Goal: Information Seeking & Learning: Learn about a topic

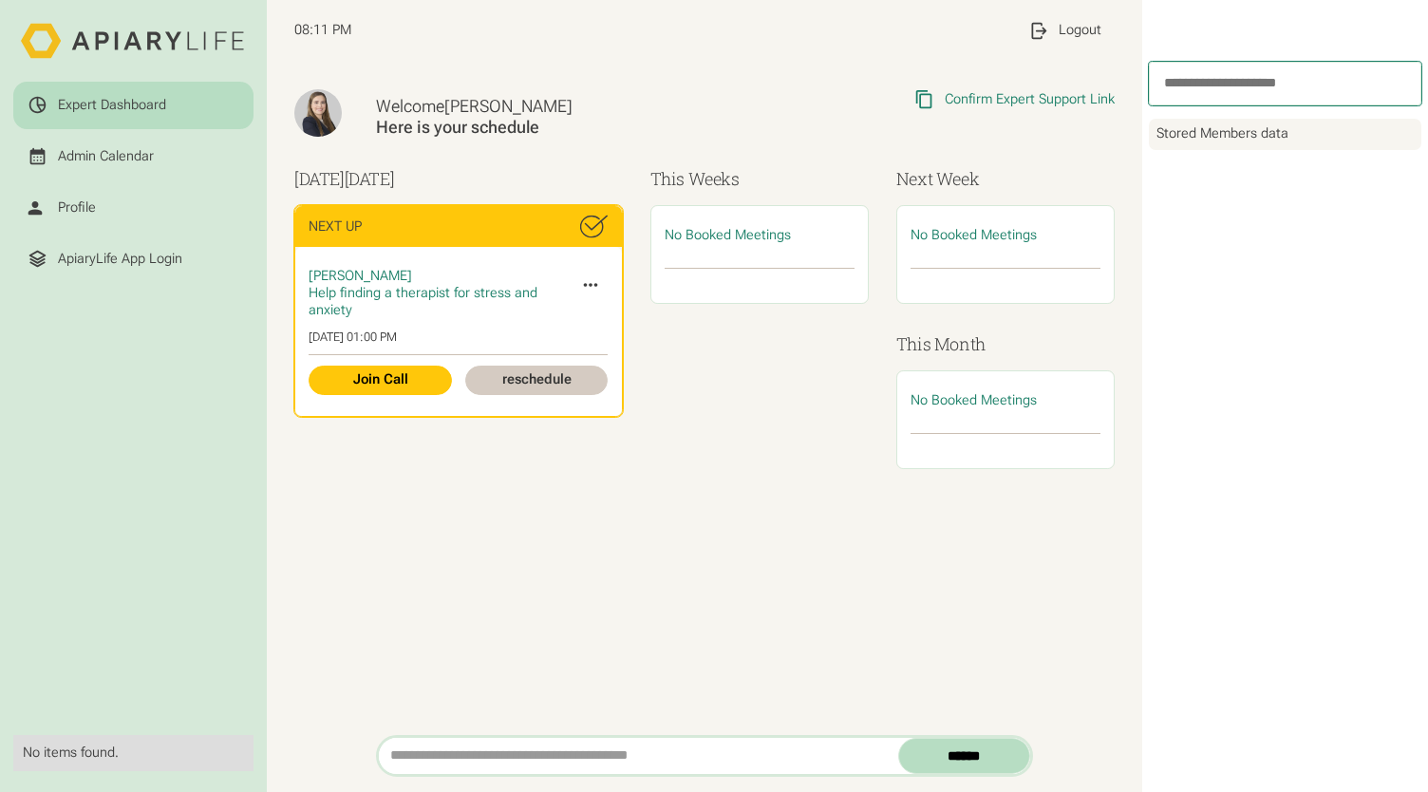
click at [580, 281] on icon at bounding box center [590, 284] width 21 height 21
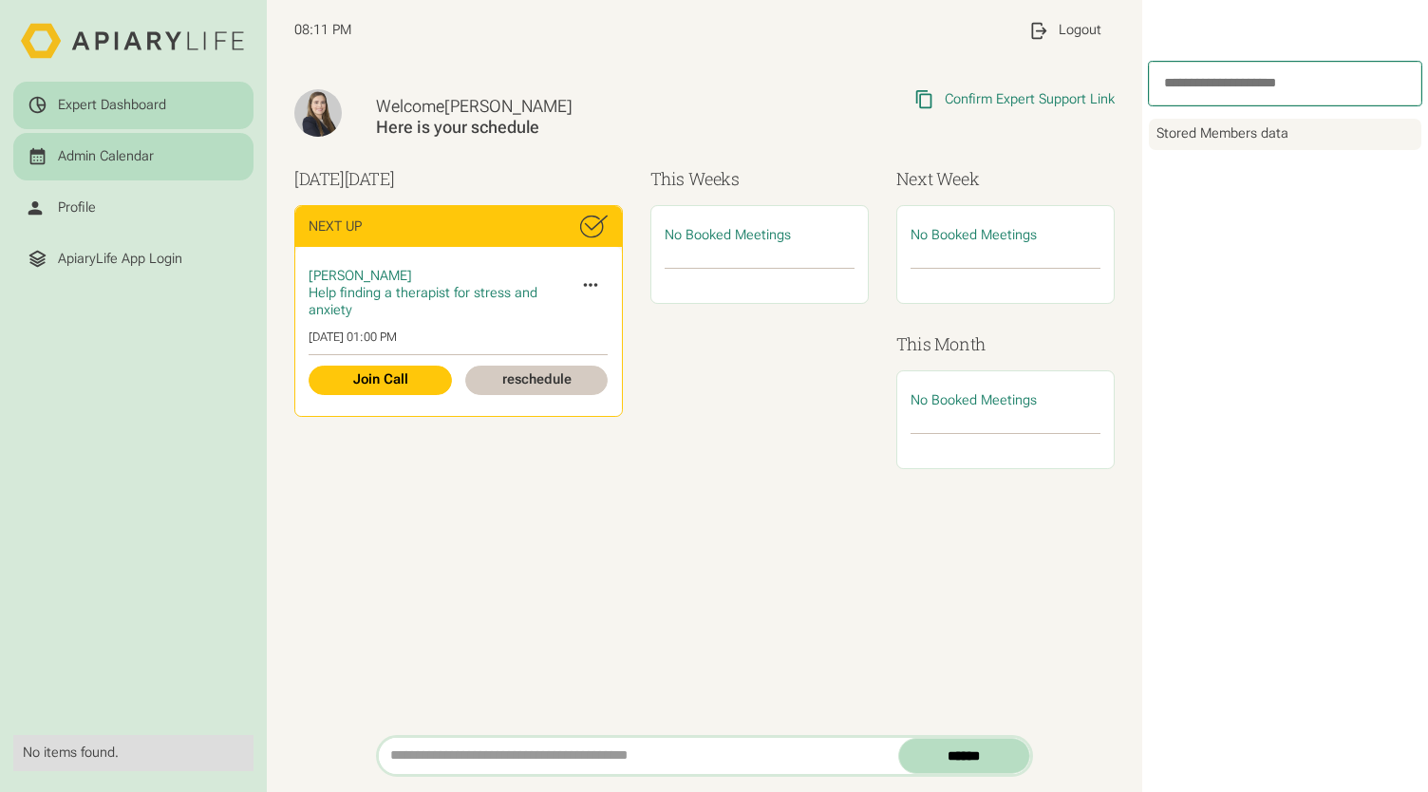
click at [103, 153] on div "Admin Calendar" at bounding box center [106, 156] width 96 height 17
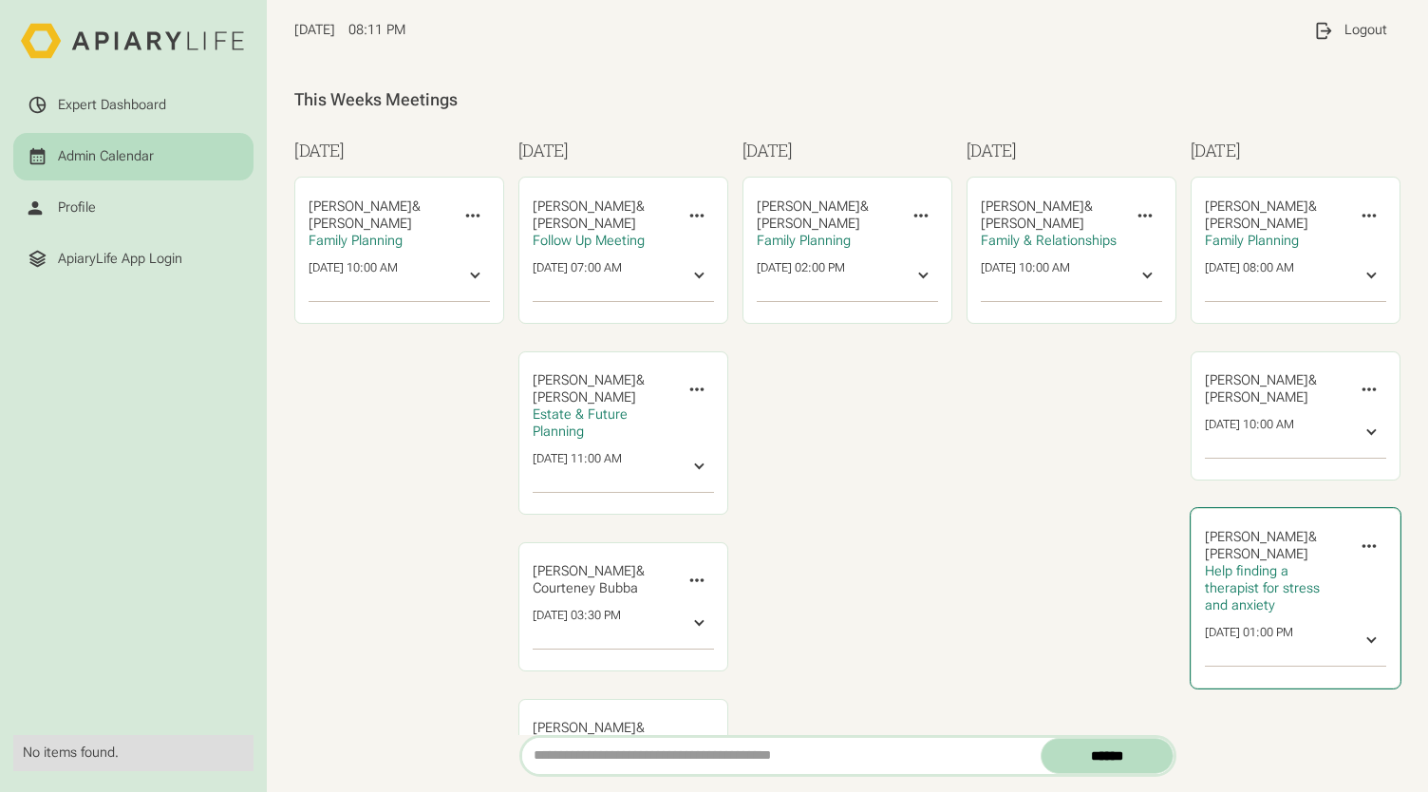
click at [1233, 597] on span "Help finding a therapist for stress and anxiety" at bounding box center [1262, 588] width 115 height 50
click at [1207, 554] on span "Ivy Jin" at bounding box center [1256, 554] width 103 height 16
click at [139, 255] on div "ApiaryLife App Login" at bounding box center [120, 259] width 124 height 17
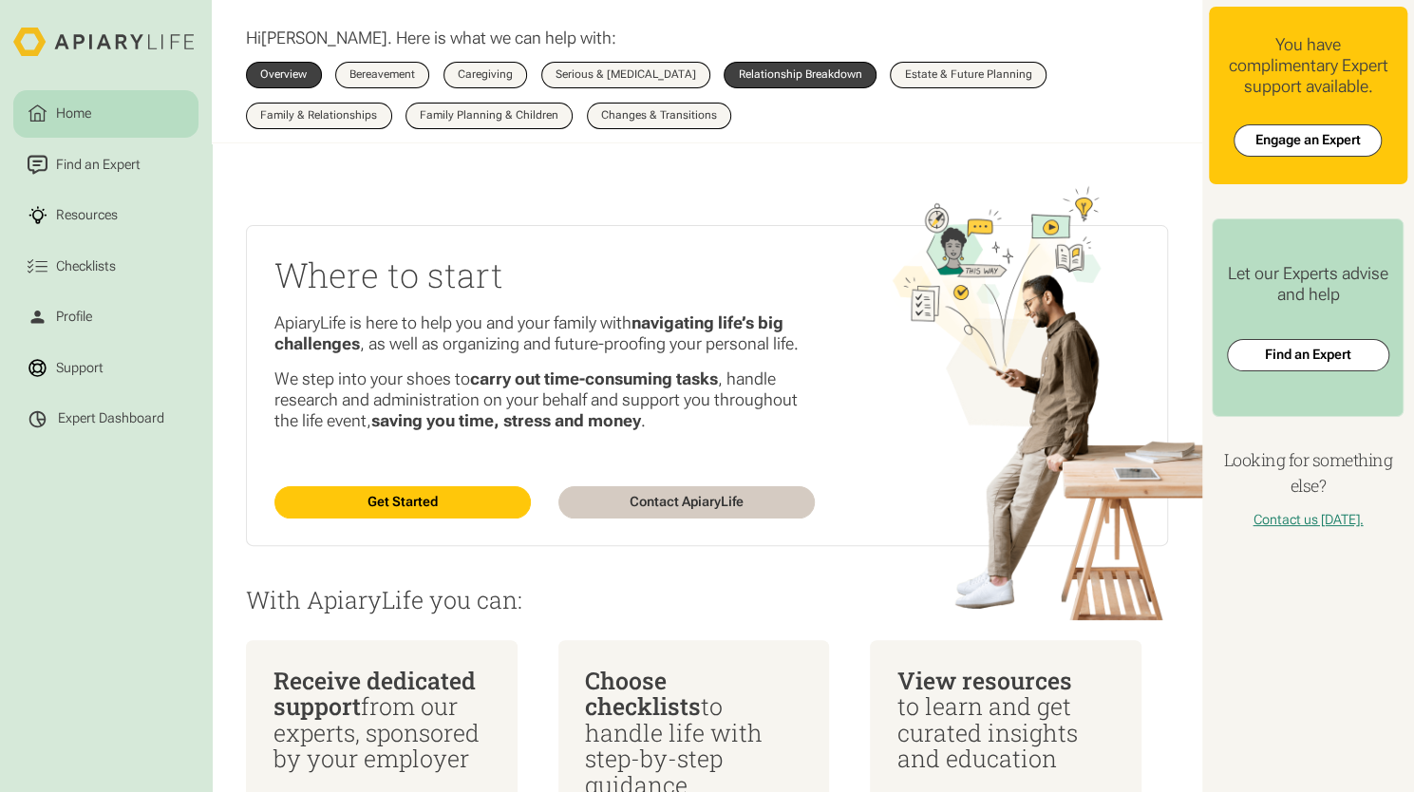
click at [764, 77] on div "Relationship Breakdown" at bounding box center [800, 74] width 123 height 11
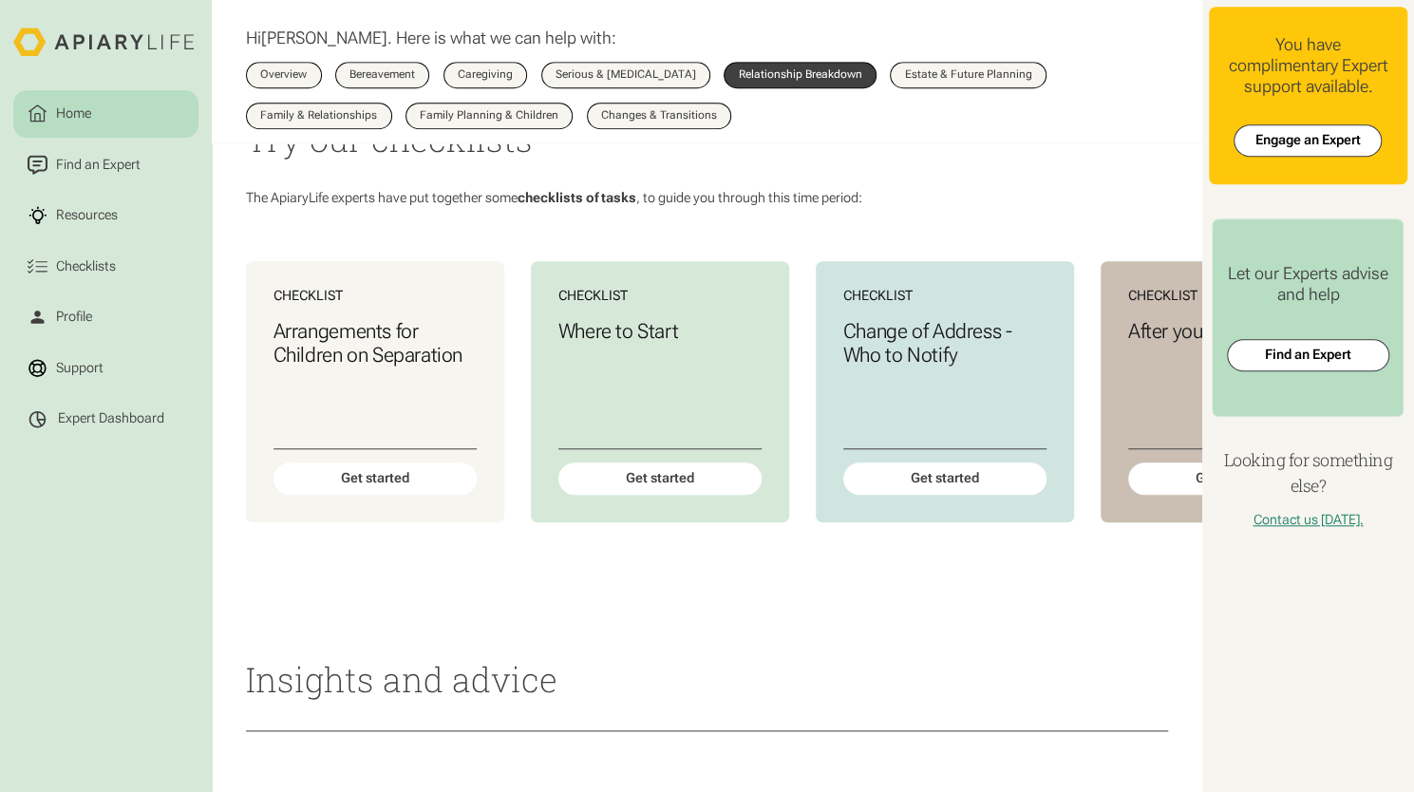
scroll to position [832, 0]
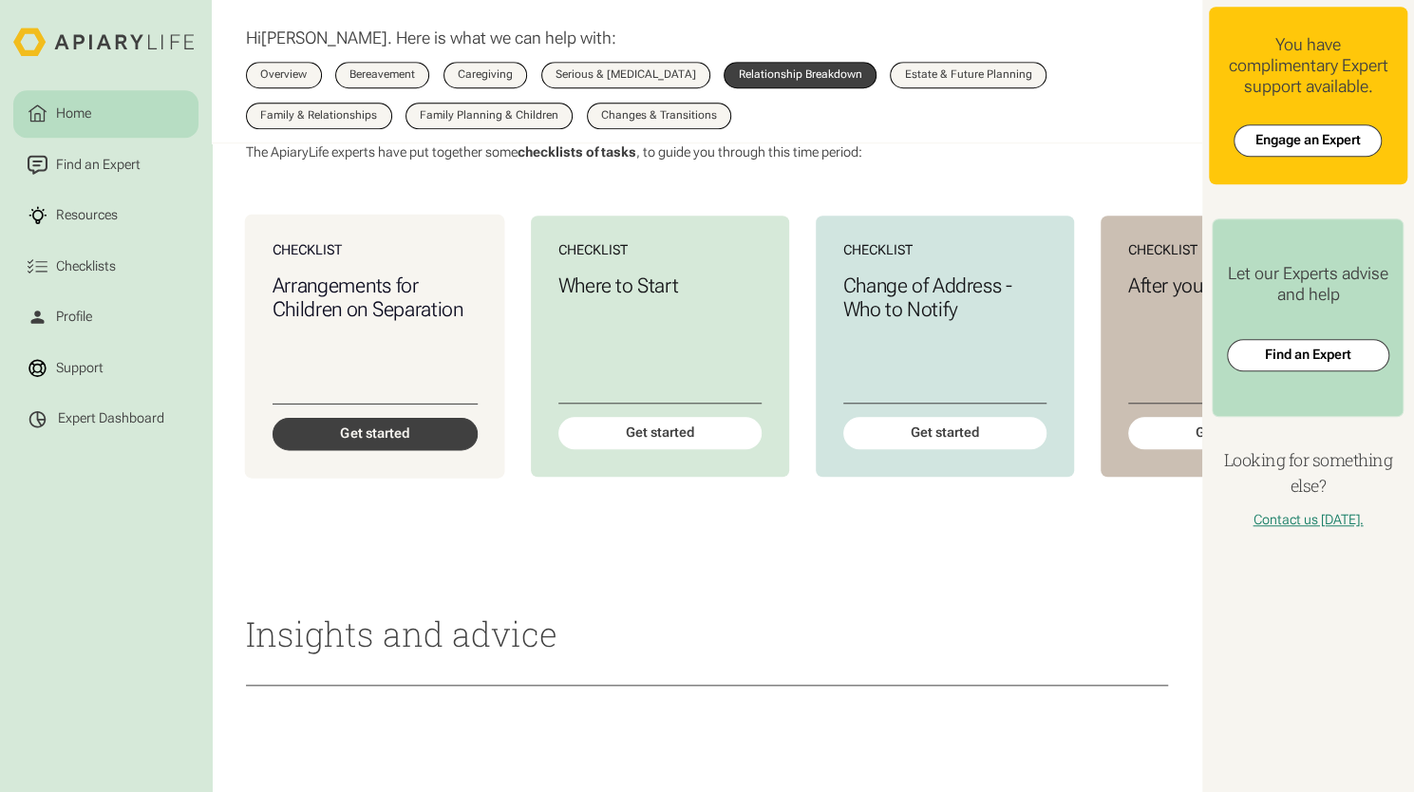
click at [343, 450] on div "Get started" at bounding box center [375, 434] width 205 height 32
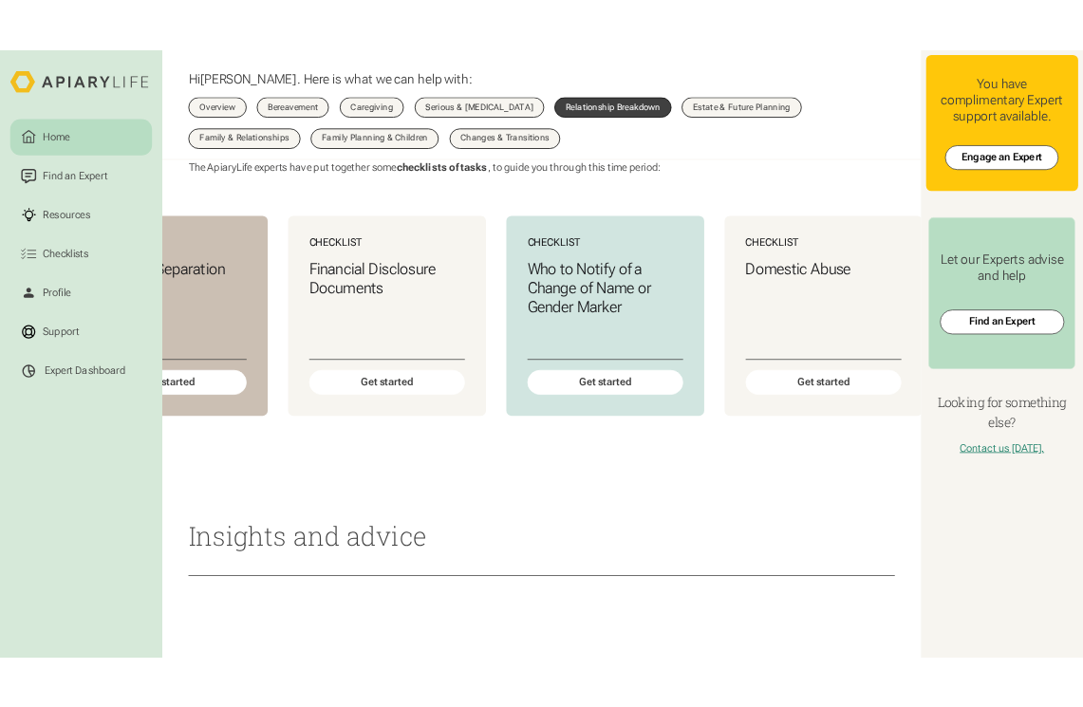
scroll to position [0, 1029]
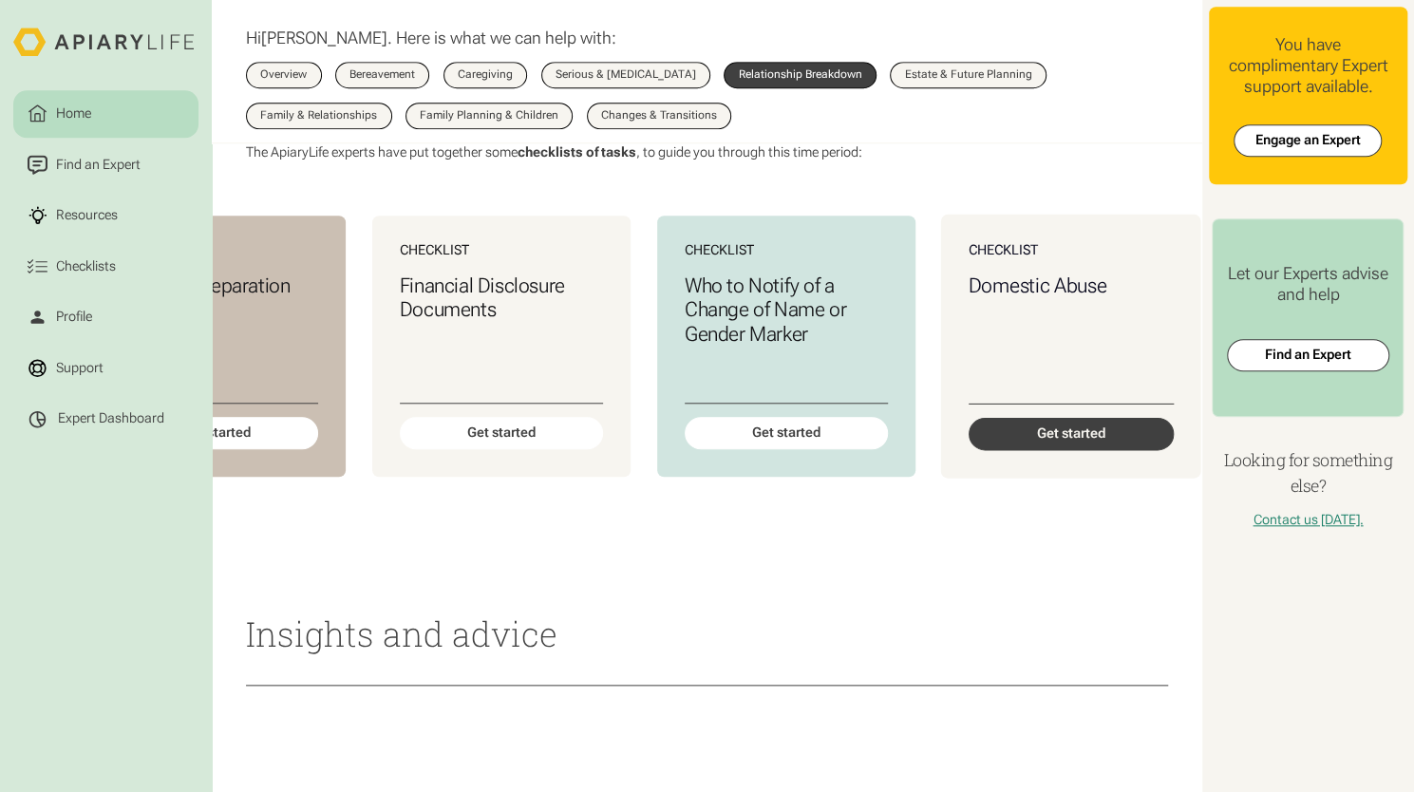
click at [1035, 450] on div "Get started" at bounding box center [1070, 434] width 205 height 32
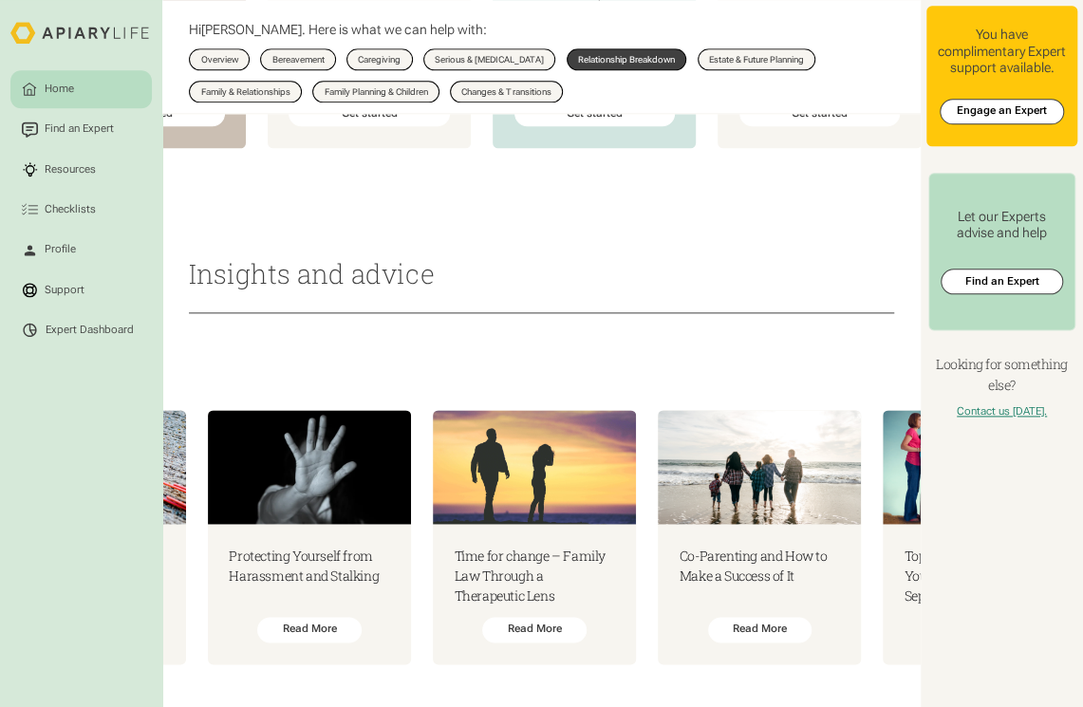
scroll to position [0, 656]
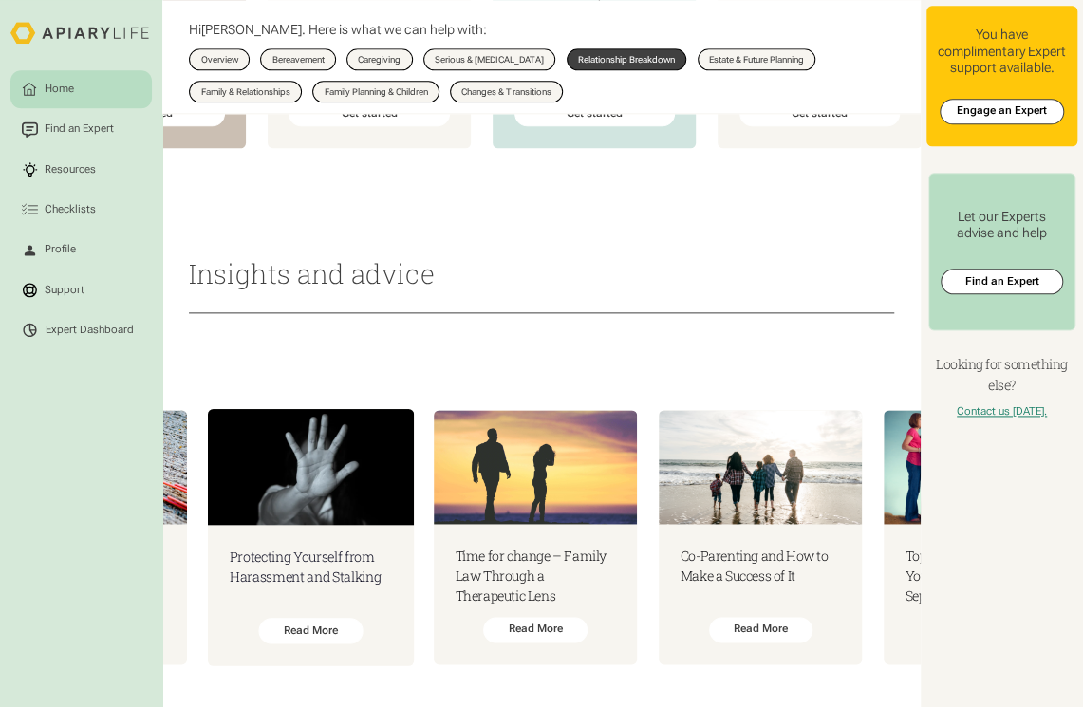
click at [310, 561] on h3 "Protecting Yourself from Harassment and Stalking" at bounding box center [310, 566] width 162 height 41
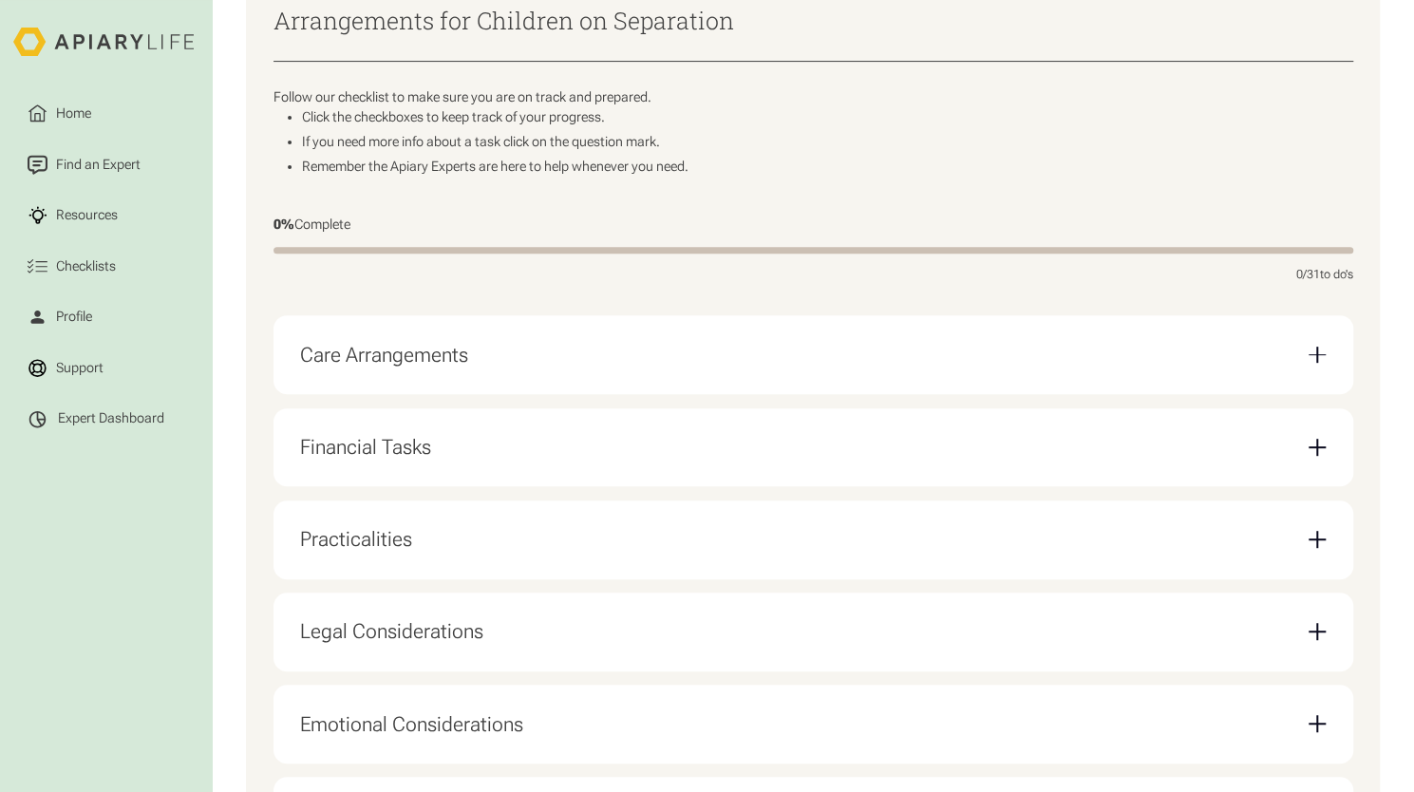
scroll to position [586, 0]
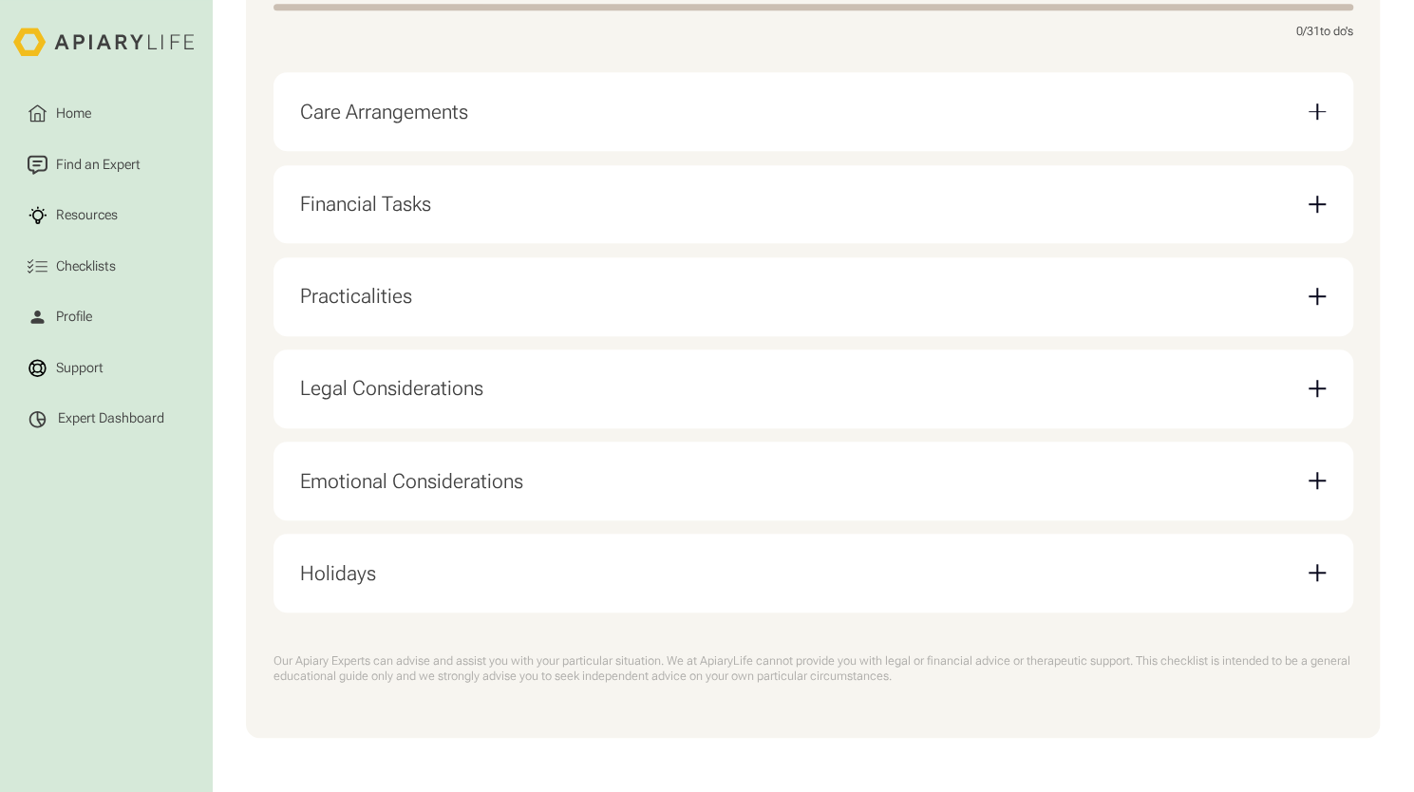
click at [484, 124] on div "Care Arrangements" at bounding box center [812, 111] width 1025 height 51
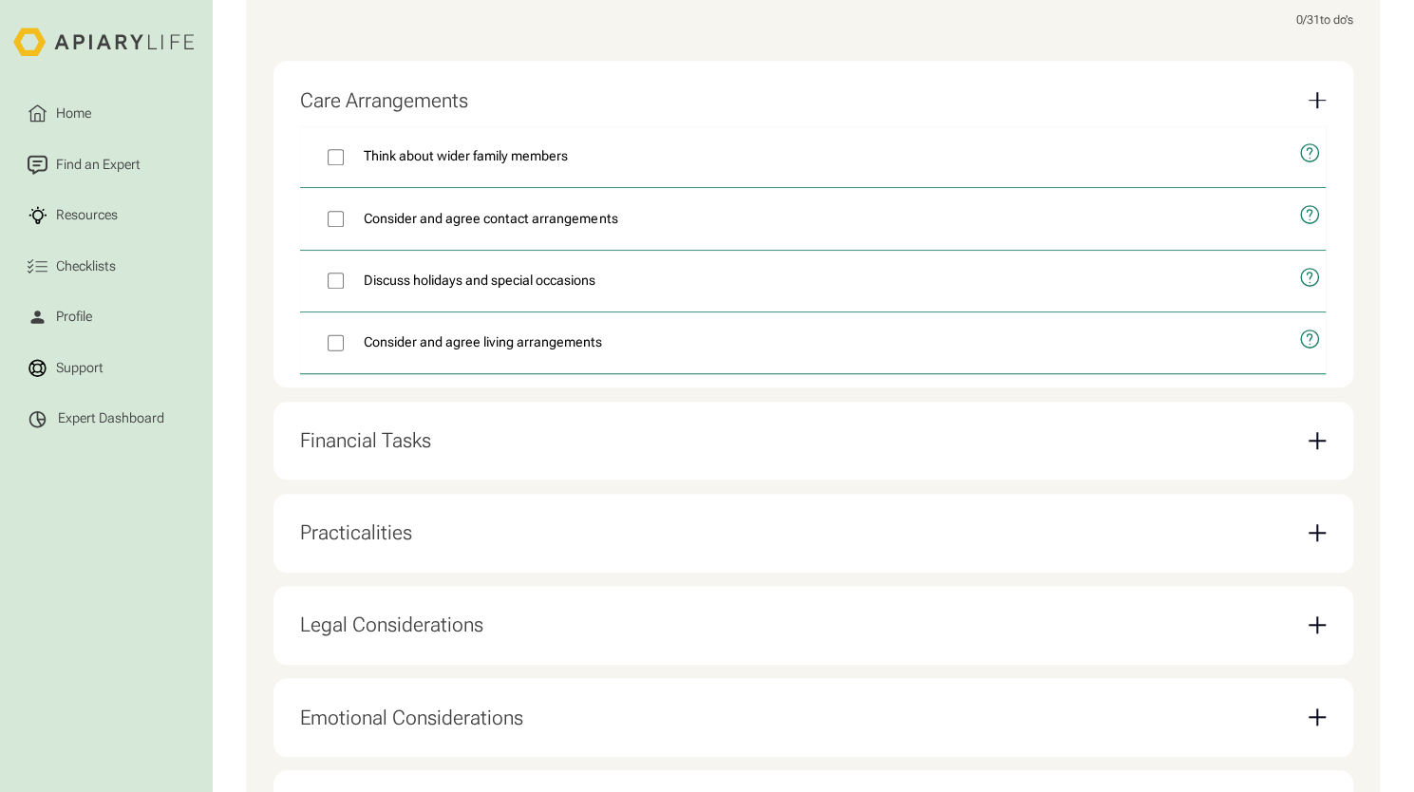
click at [484, 124] on div "Care Arrangements" at bounding box center [812, 100] width 1025 height 51
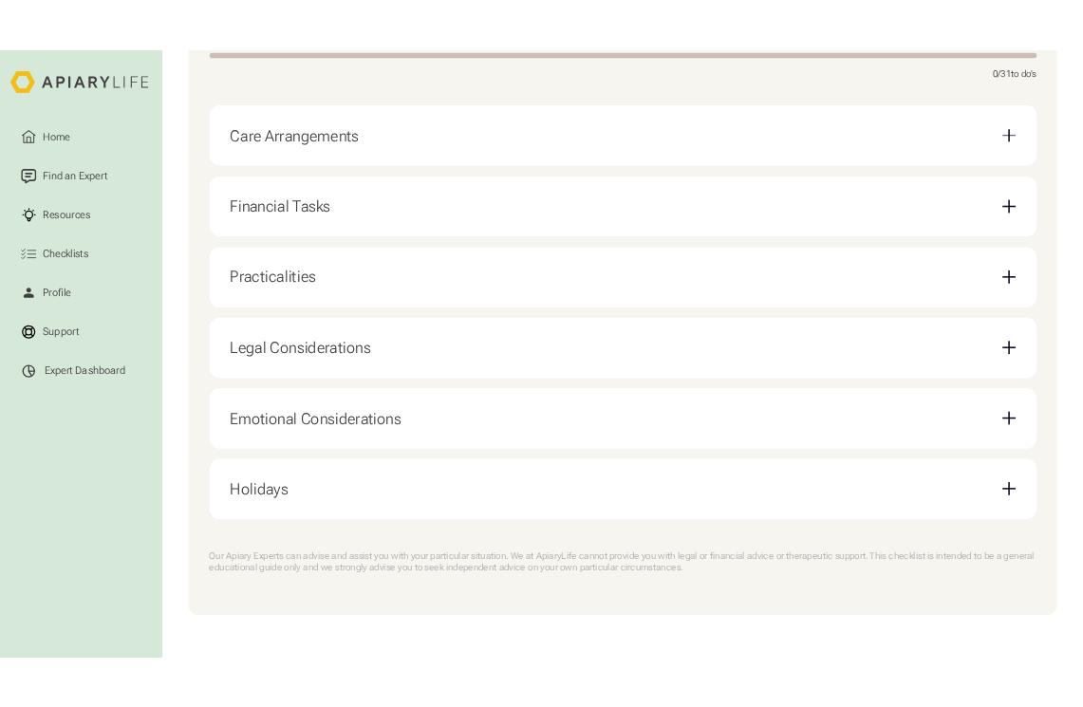
scroll to position [0, 0]
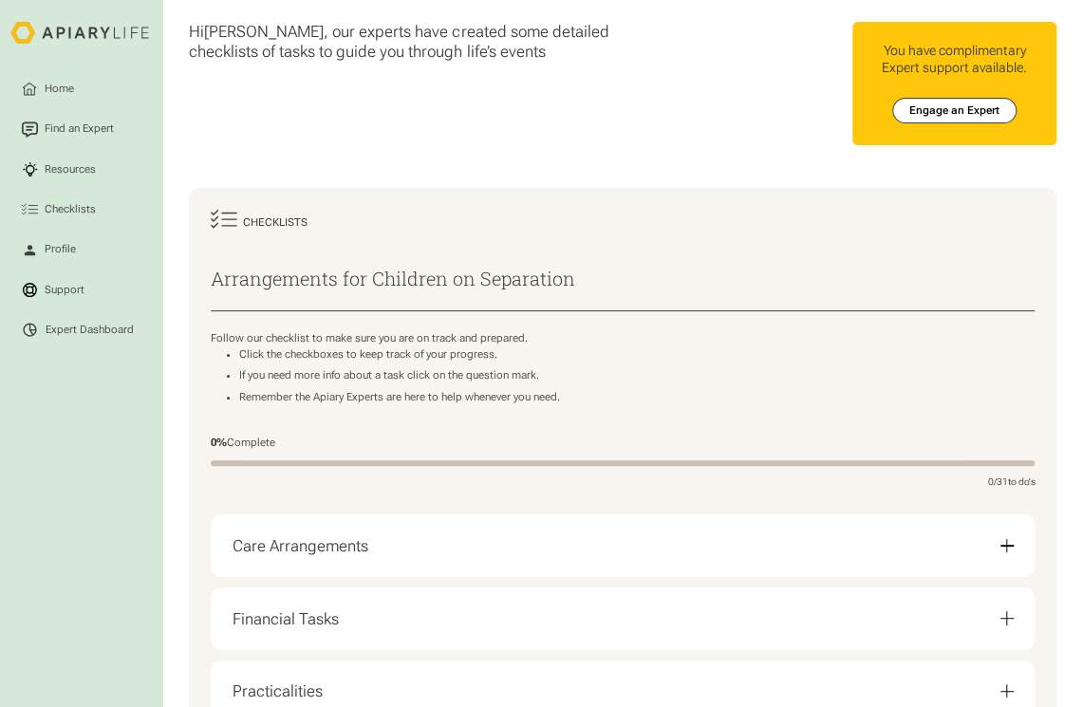
click at [954, 252] on div at bounding box center [623, 252] width 824 height 32
click at [949, 180] on div "Hi Sara , our experts have created some detailed checklists of tasks to guide y…" at bounding box center [622, 94] width 867 height 188
click at [980, 362] on li "Click the checkboxes to keep track of your progress." at bounding box center [637, 354] width 796 height 13
click at [855, 209] on div "Checklists Arrangements for Children on Separation Follow our checklist to make…" at bounding box center [622, 615] width 867 height 855
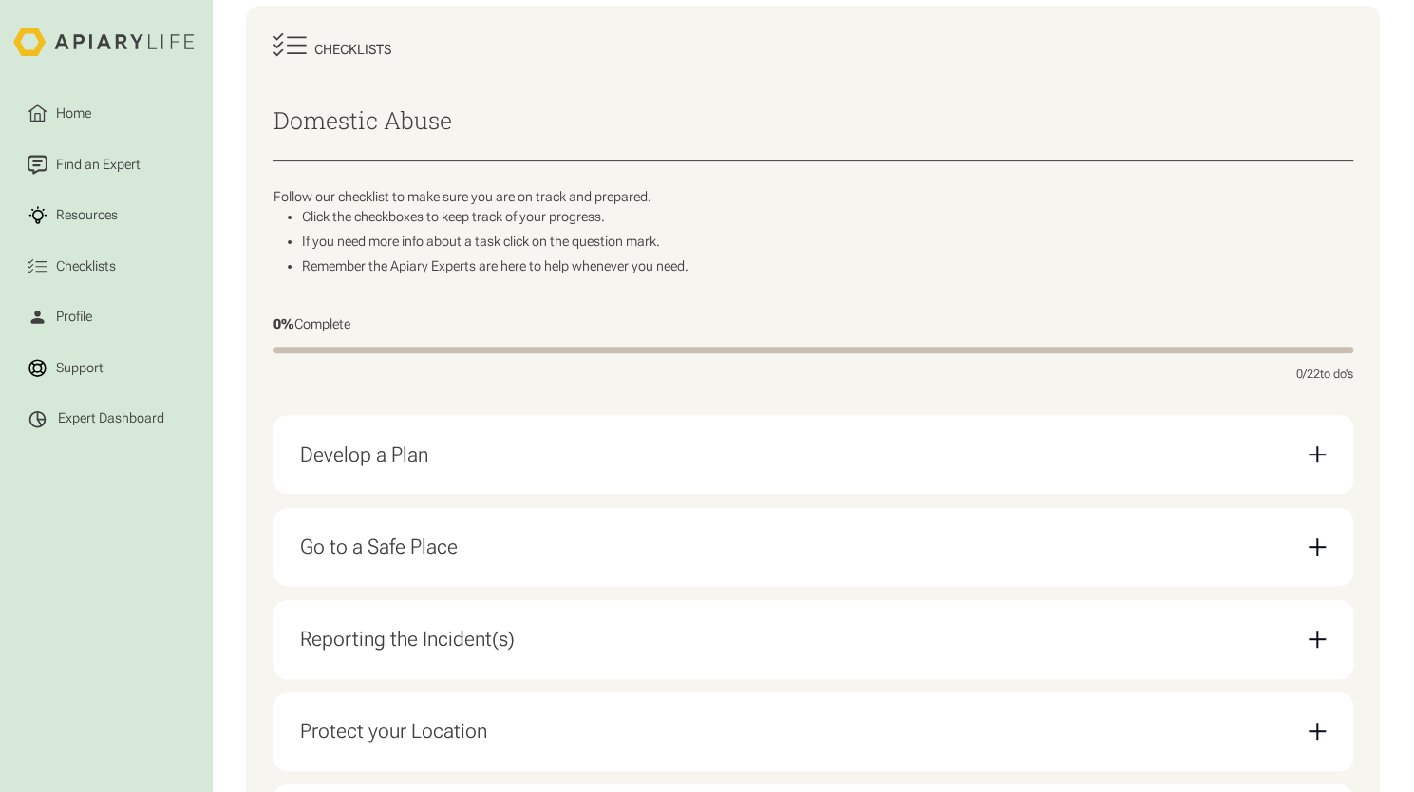
scroll to position [235, 0]
click at [463, 465] on div "Develop a Plan" at bounding box center [812, 451] width 1025 height 51
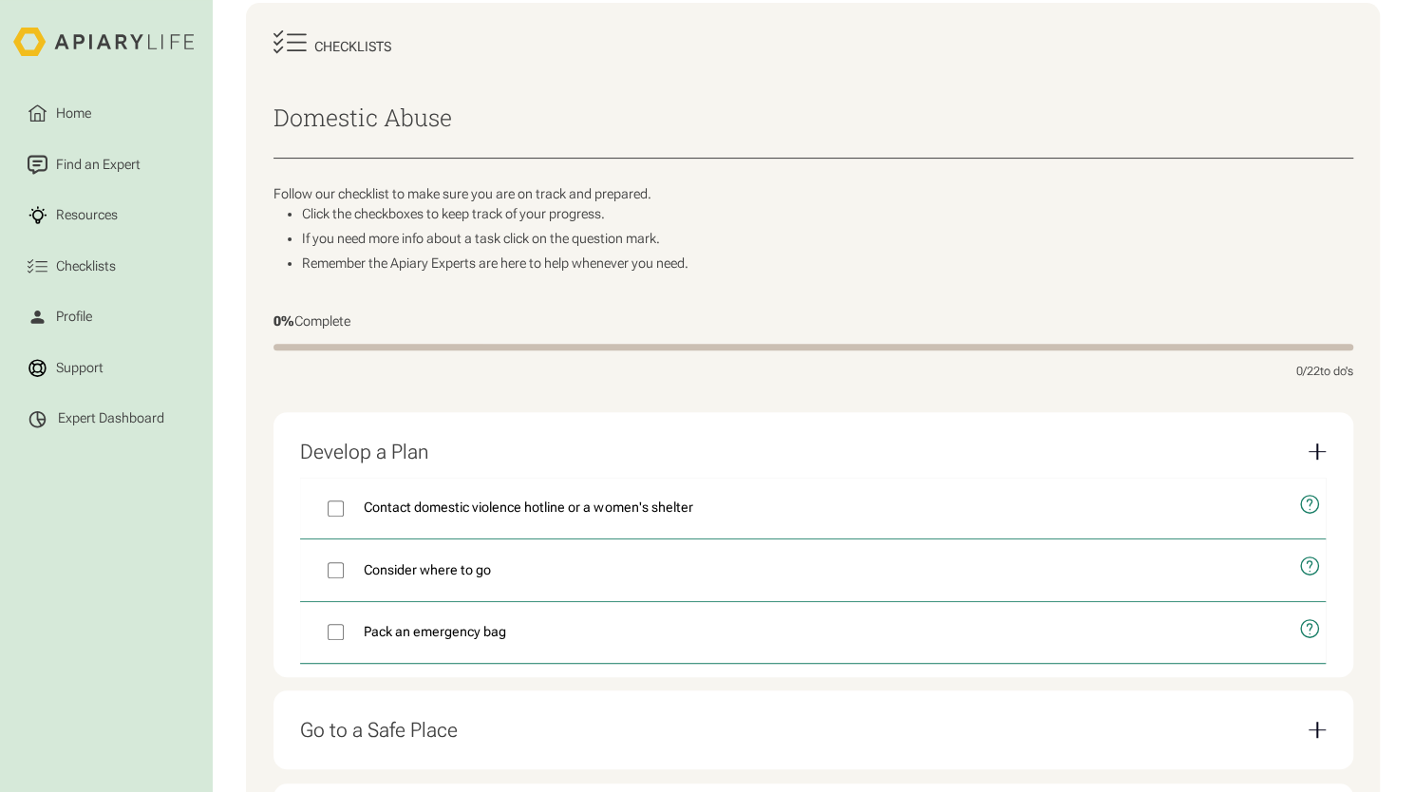
click at [463, 465] on div "Develop a Plan" at bounding box center [812, 451] width 1025 height 51
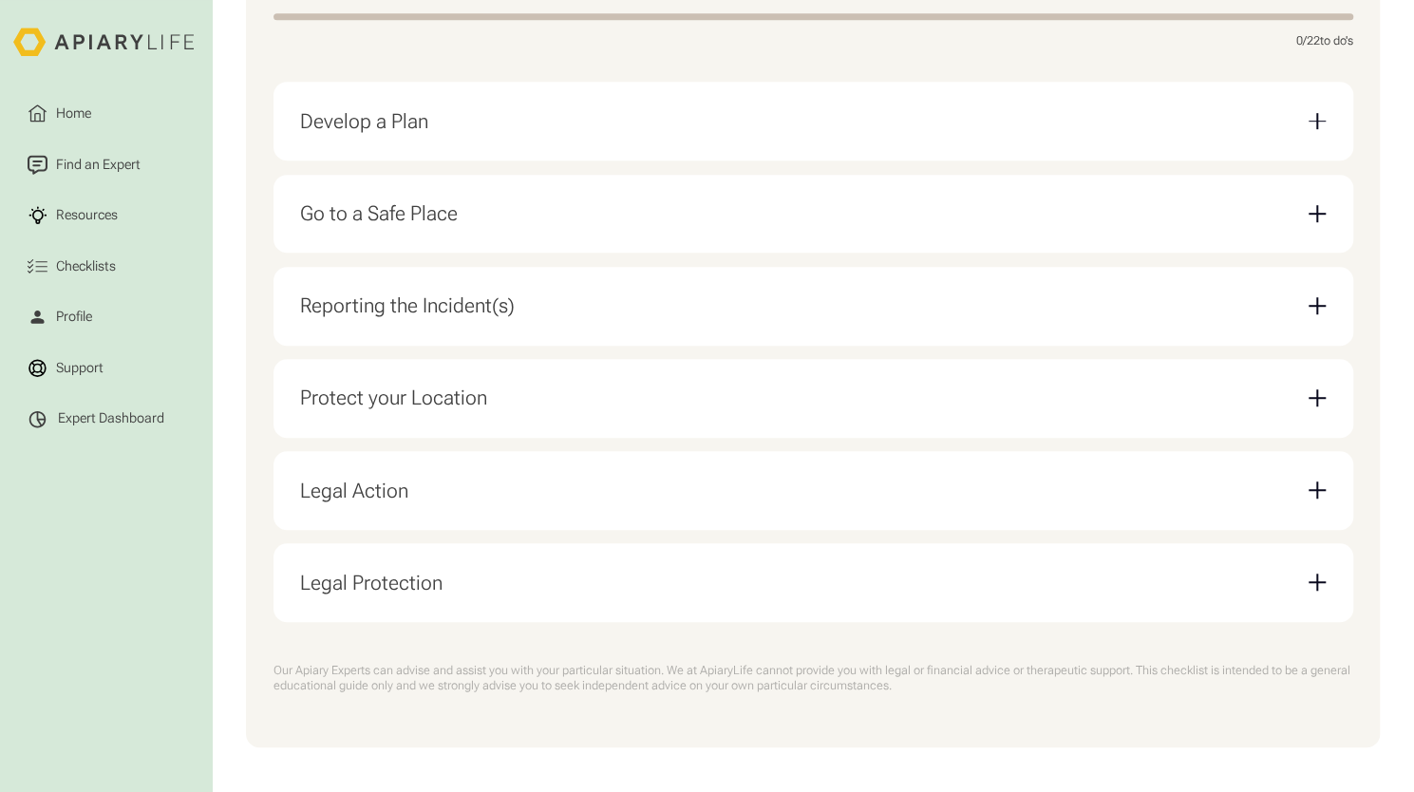
scroll to position [572, 0]
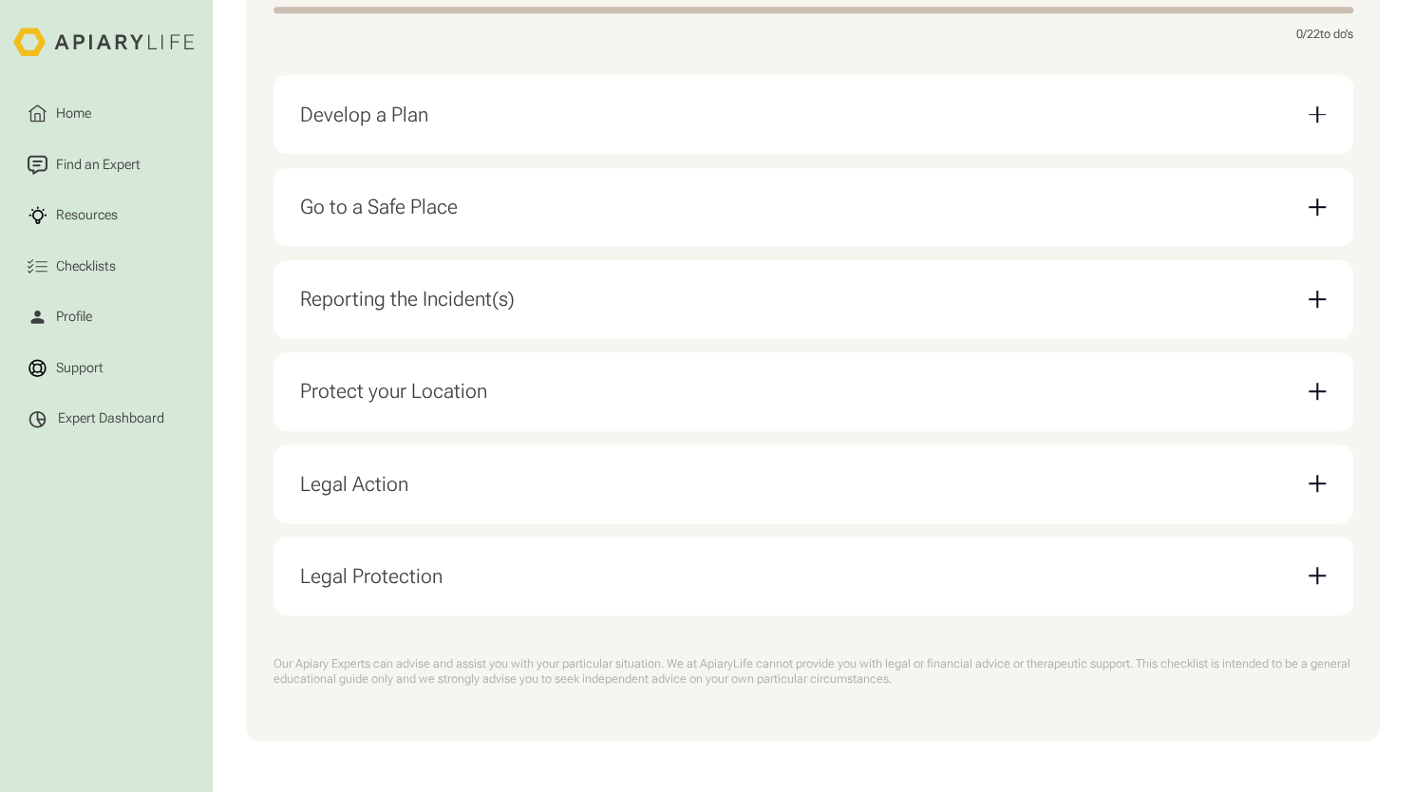
click at [444, 498] on div "Legal Action" at bounding box center [812, 483] width 1025 height 51
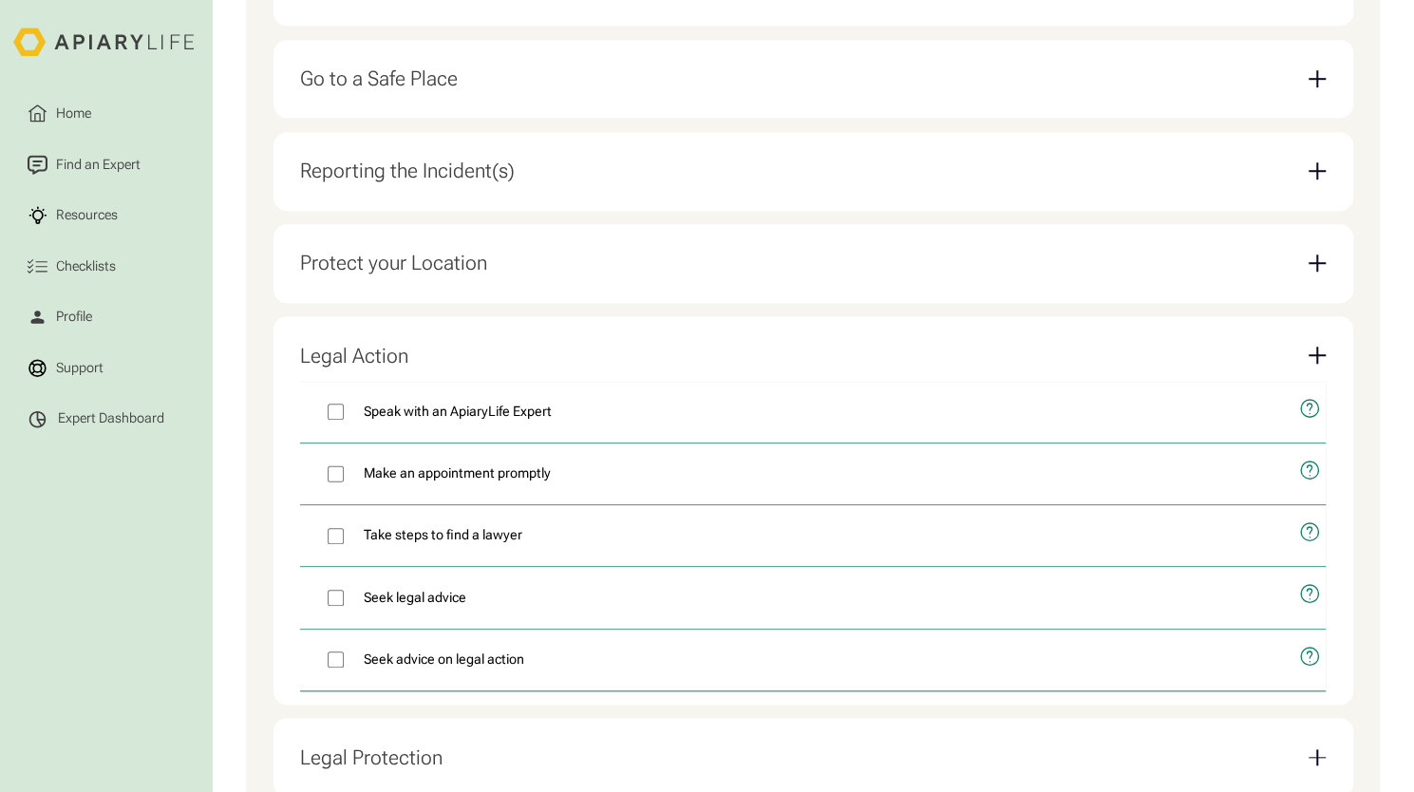
scroll to position [701, 0]
click at [385, 364] on div "Legal Action" at bounding box center [354, 355] width 108 height 25
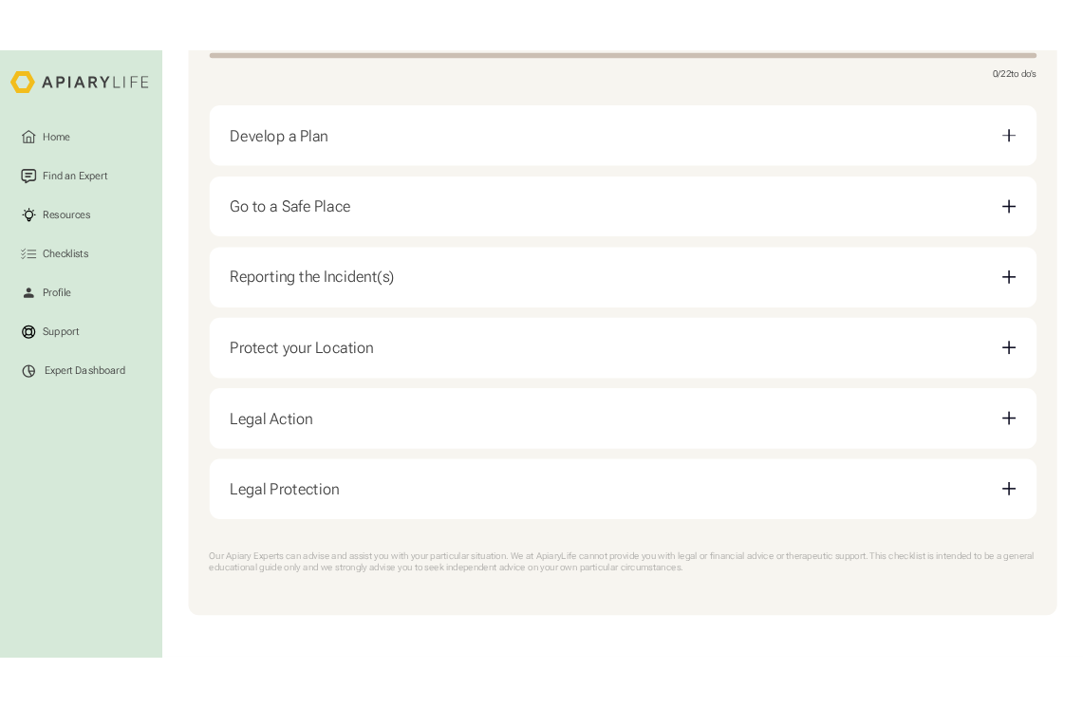
scroll to position [390, 0]
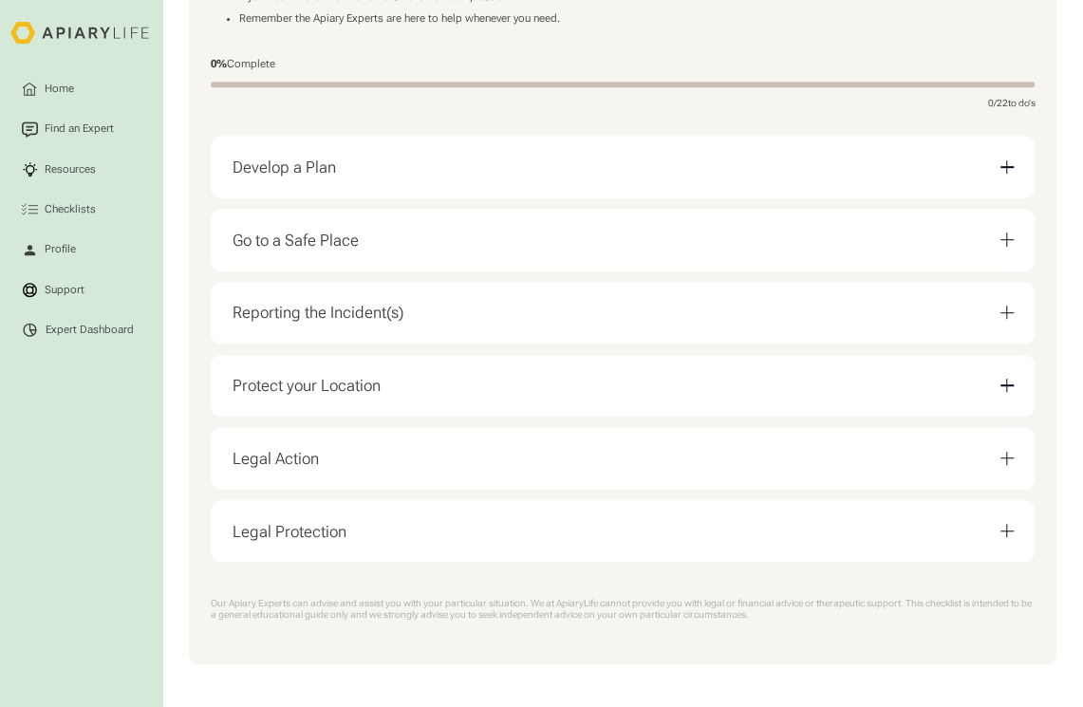
click at [830, 58] on div "0% Complete" at bounding box center [623, 64] width 824 height 13
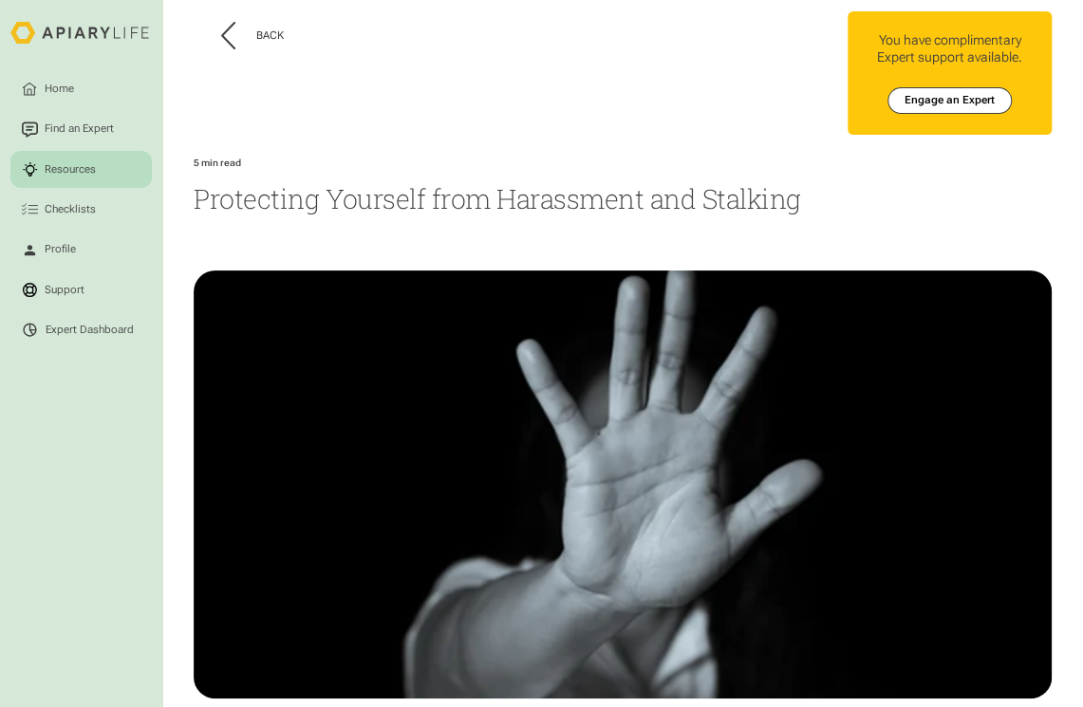
scroll to position [18, 0]
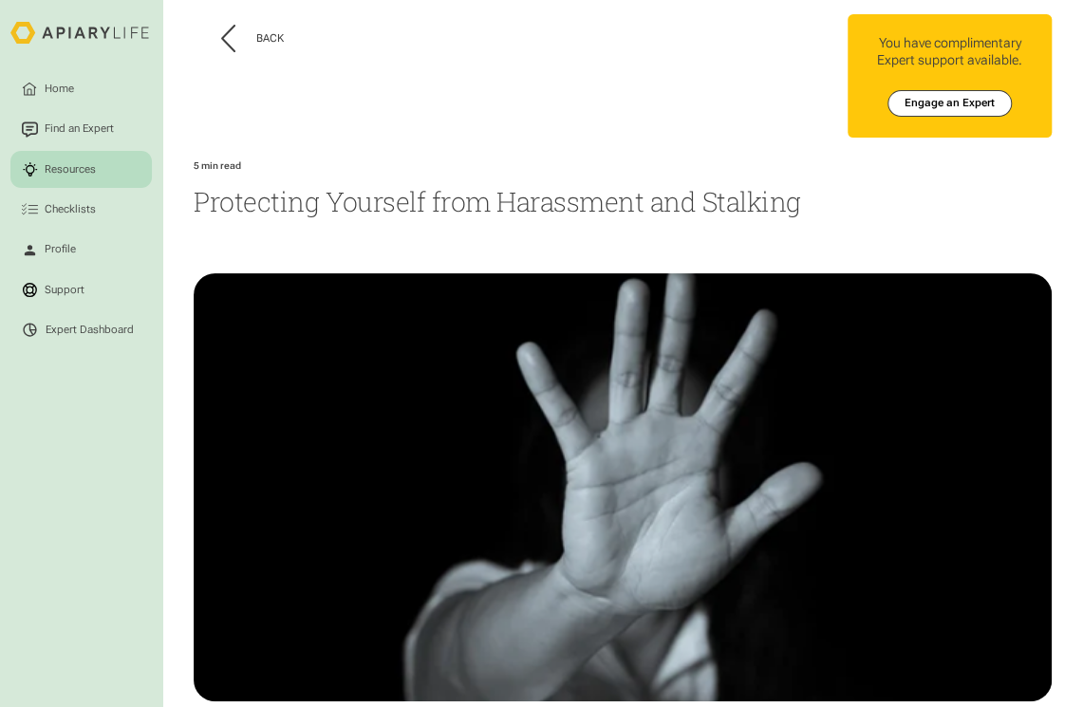
click at [921, 199] on h1 "Protecting Yourself from Harassment and Stalking" at bounding box center [622, 201] width 857 height 36
click at [510, 205] on h1 "Protecting Yourself from Harassment and Stalking" at bounding box center [622, 201] width 857 height 36
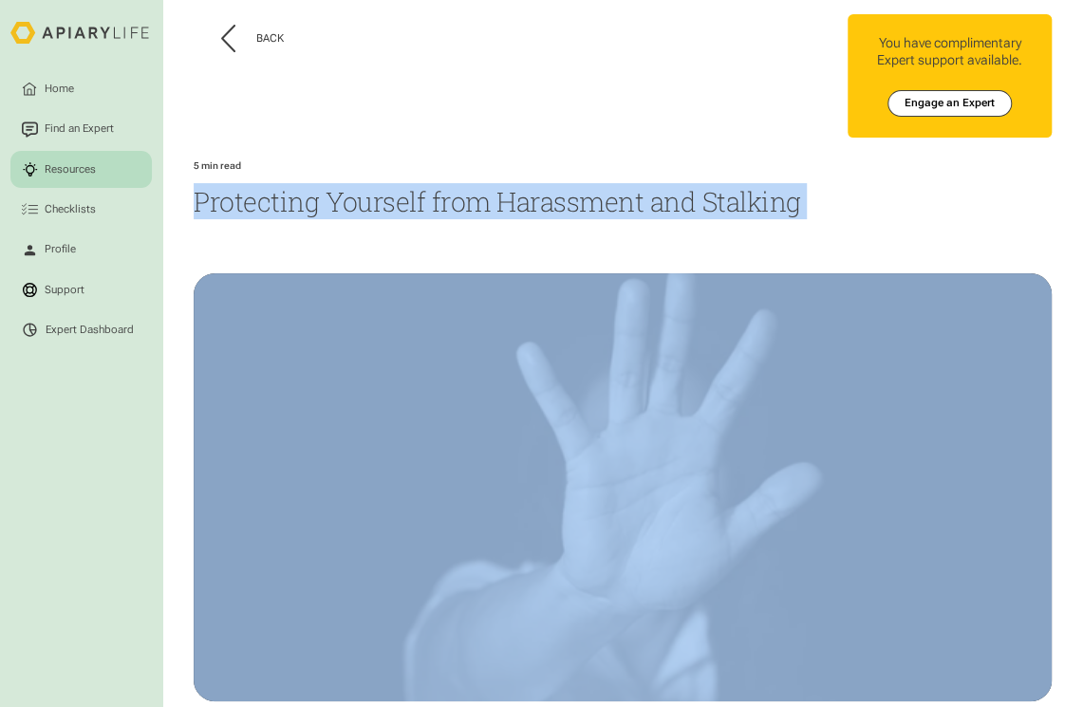
click at [510, 205] on h1 "Protecting Yourself from Harassment and Stalking" at bounding box center [622, 201] width 857 height 36
copy h1 "Protecting Yourself from Harassment and Stalking"
click at [877, 229] on div "Back Home Find an Expert Resources Checklists You have complimentary Expert sup…" at bounding box center [622, 383] width 857 height 803
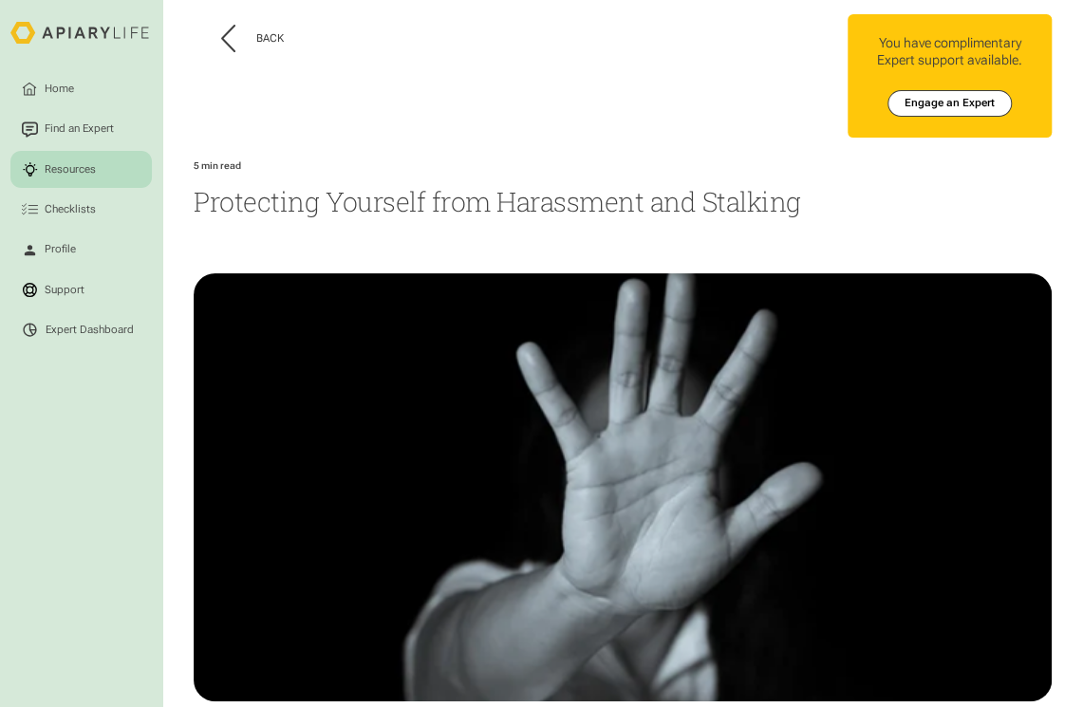
click at [832, 218] on h1 "Protecting Yourself from Harassment and Stalking" at bounding box center [622, 201] width 857 height 36
click at [232, 40] on button "Back" at bounding box center [253, 39] width 64 height 28
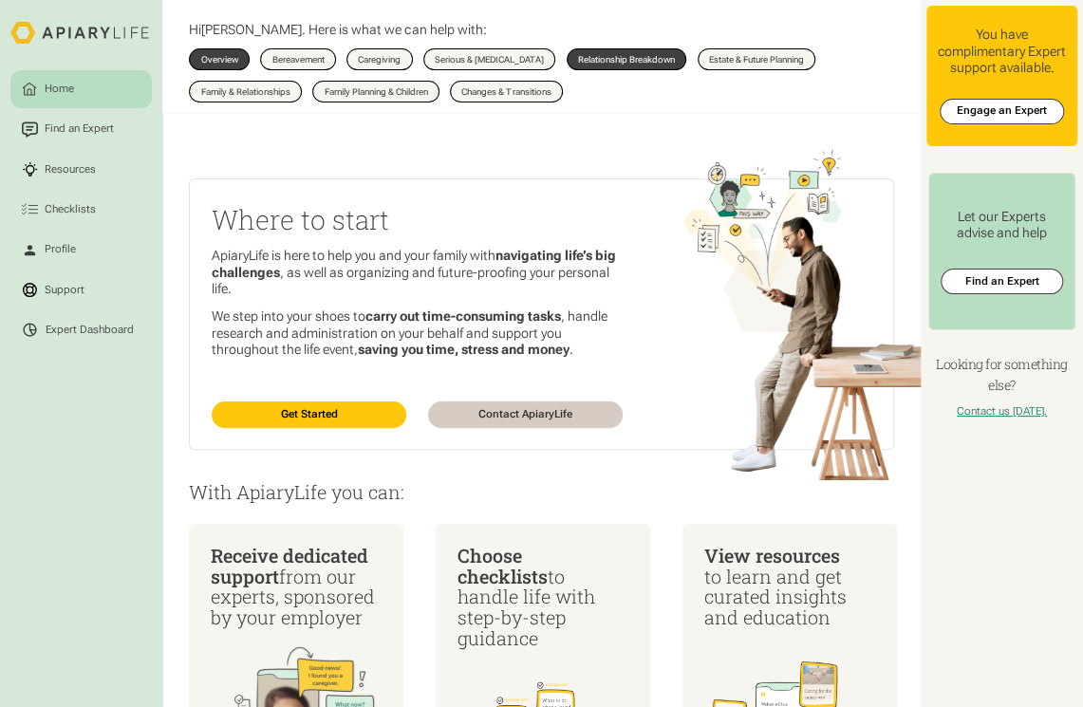
click at [630, 64] on div "Relationship Breakdown" at bounding box center [626, 59] width 97 height 9
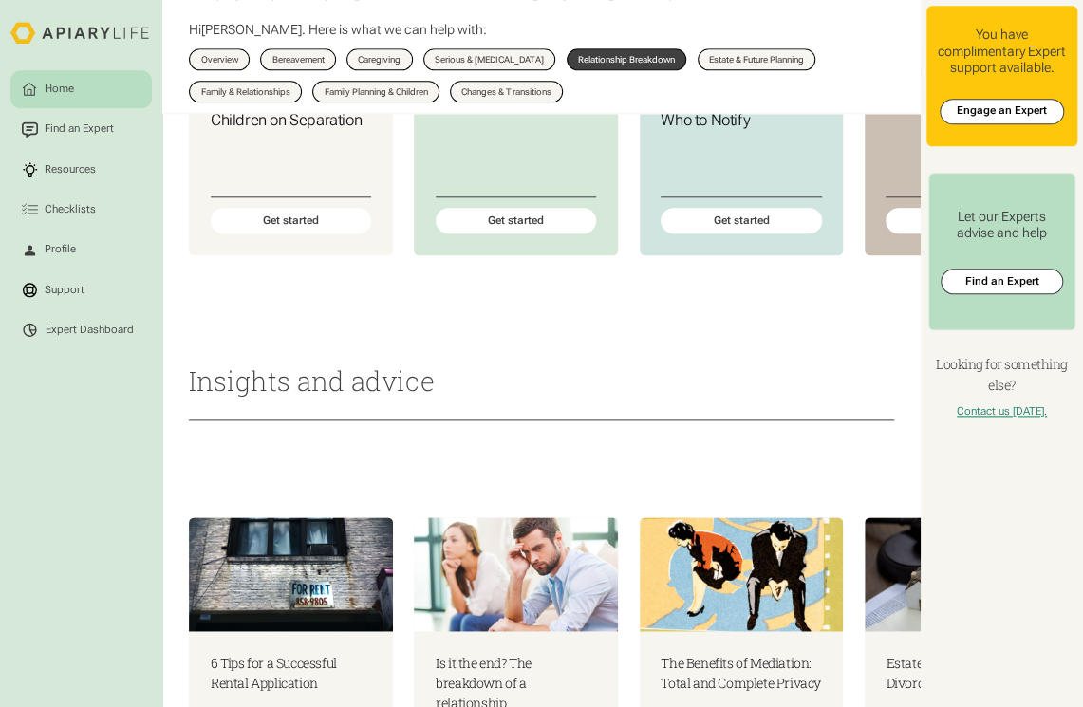
scroll to position [954, 0]
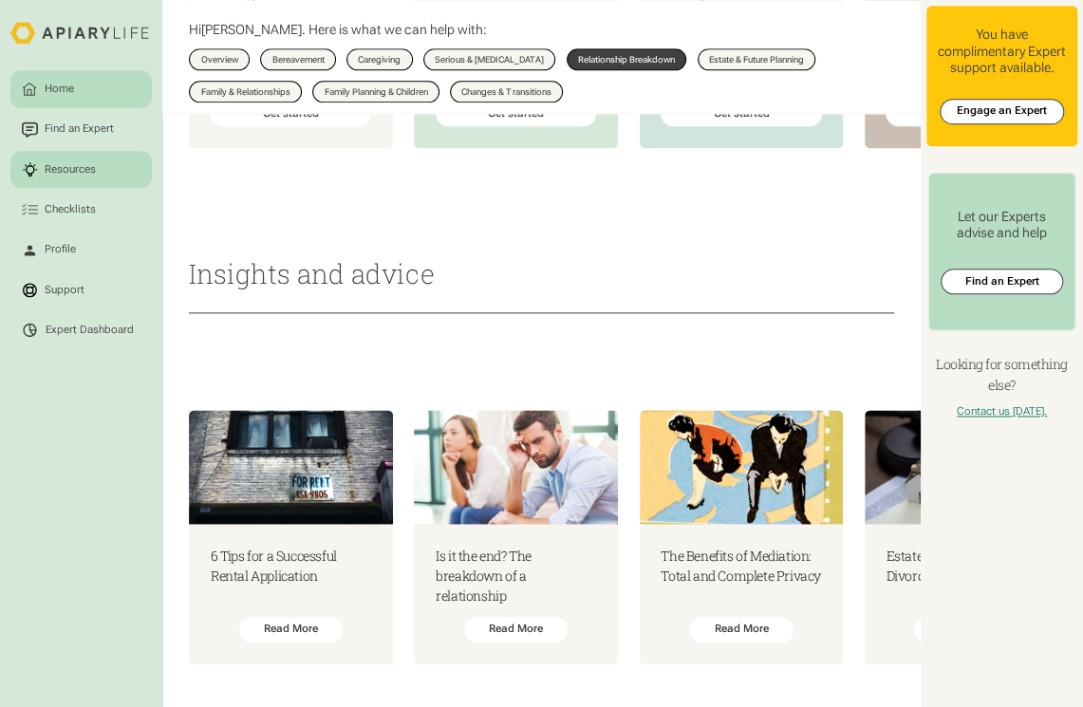
click at [78, 172] on div "Resources" at bounding box center [70, 169] width 57 height 16
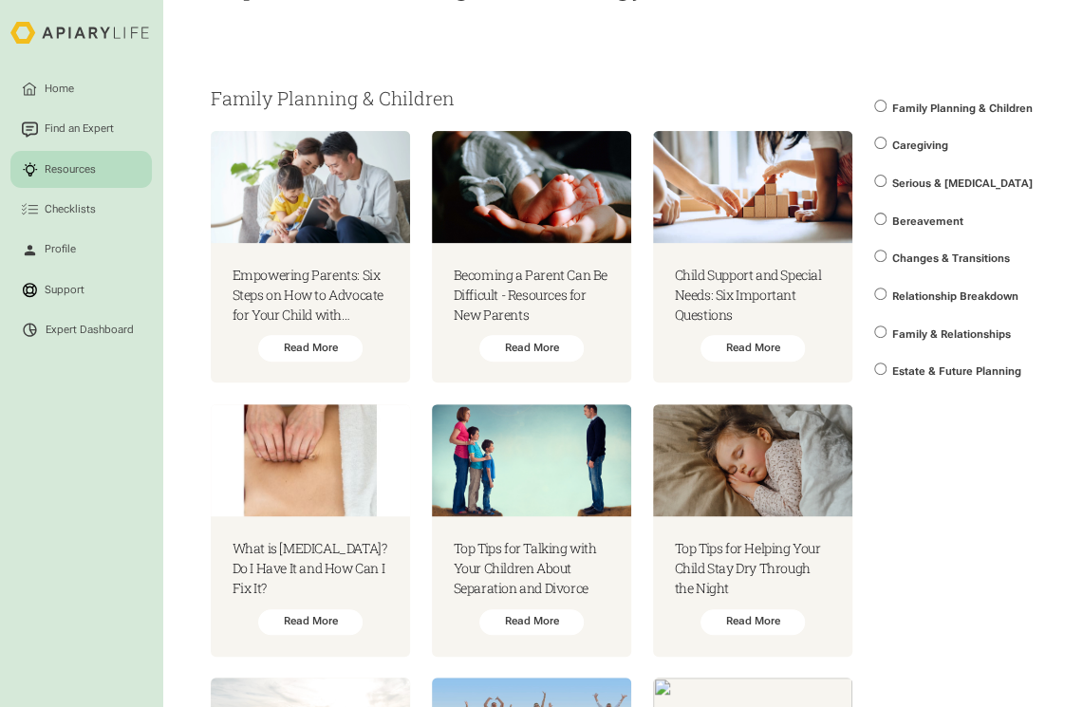
scroll to position [194, 0]
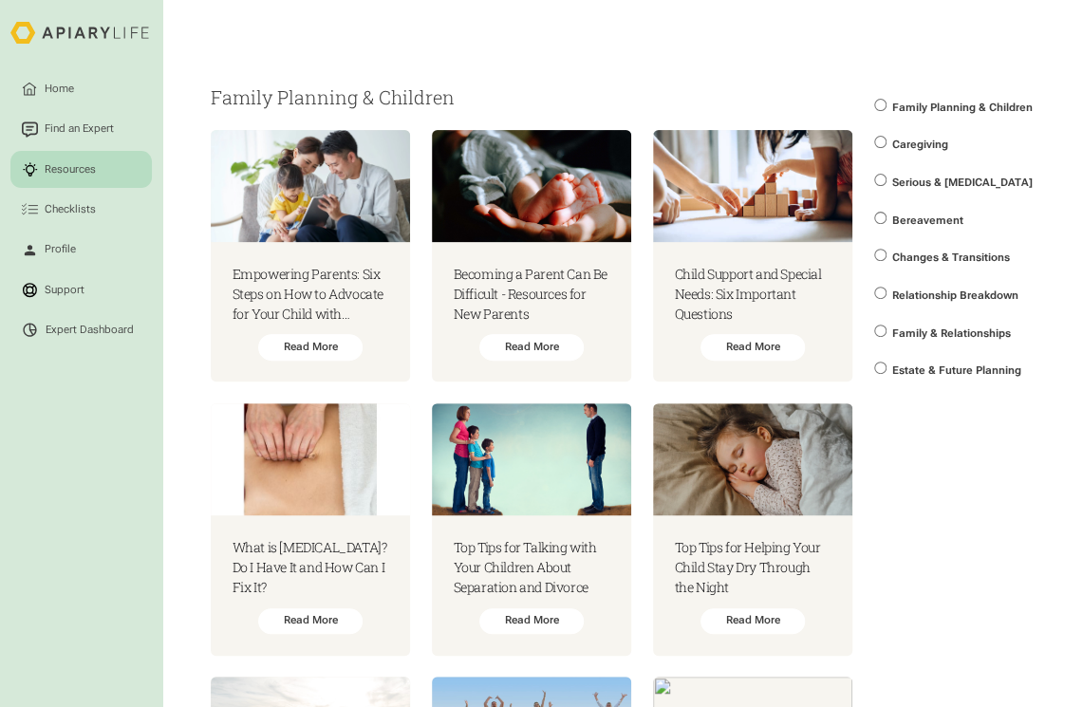
click at [932, 294] on span "Relationship Breakdown" at bounding box center [955, 296] width 126 height 12
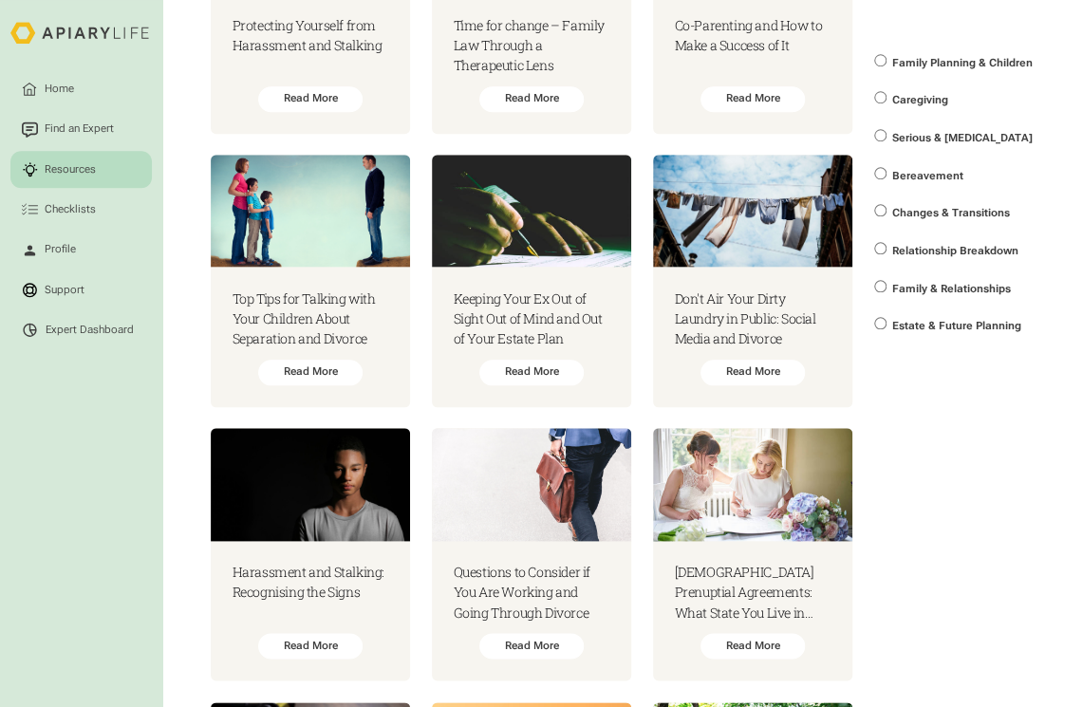
scroll to position [718, 0]
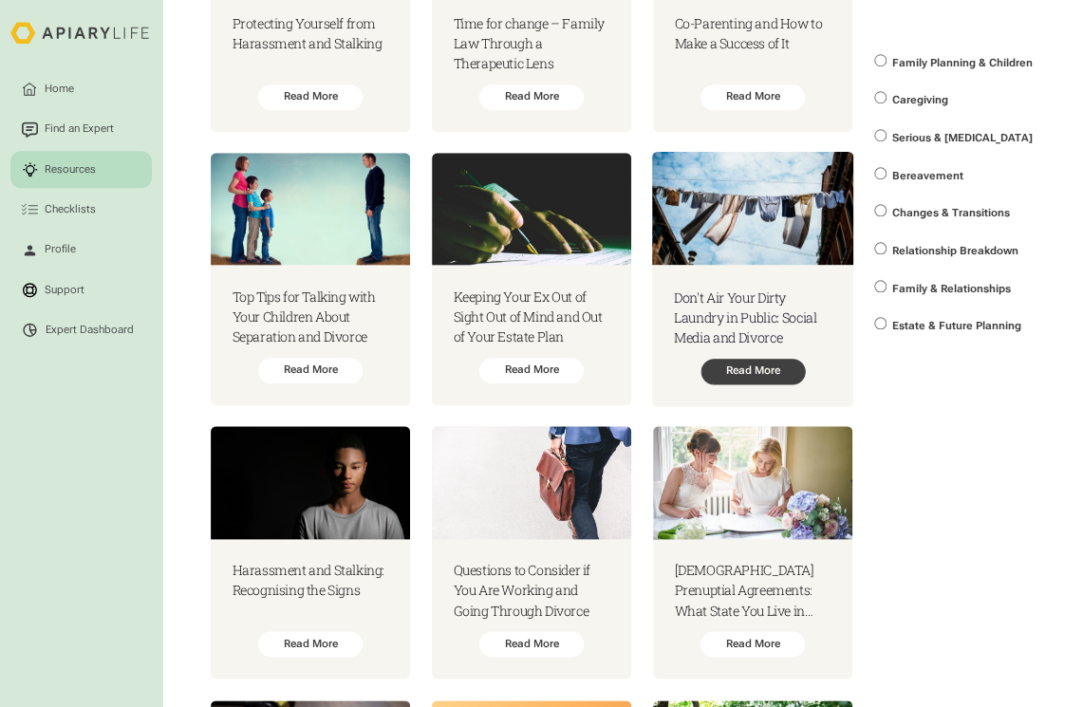
click at [764, 385] on div "Read More" at bounding box center [753, 372] width 104 height 27
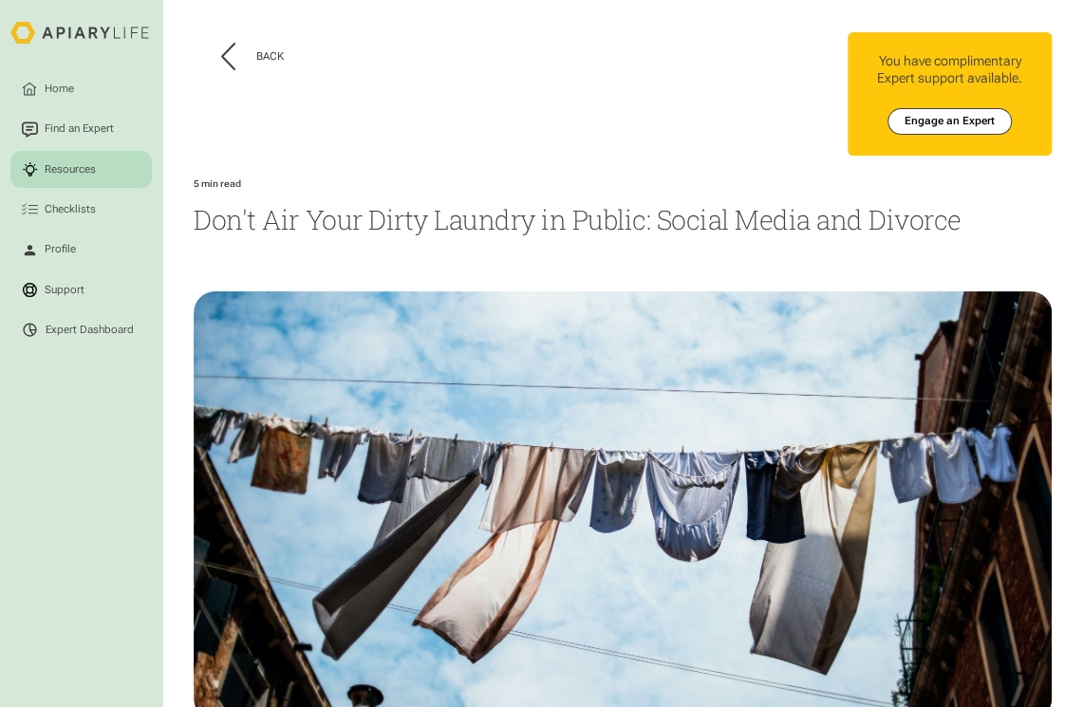
click at [323, 223] on h1 "Don't Air Your Dirty Laundry in Public: Social Media and Divorce" at bounding box center [622, 219] width 857 height 36
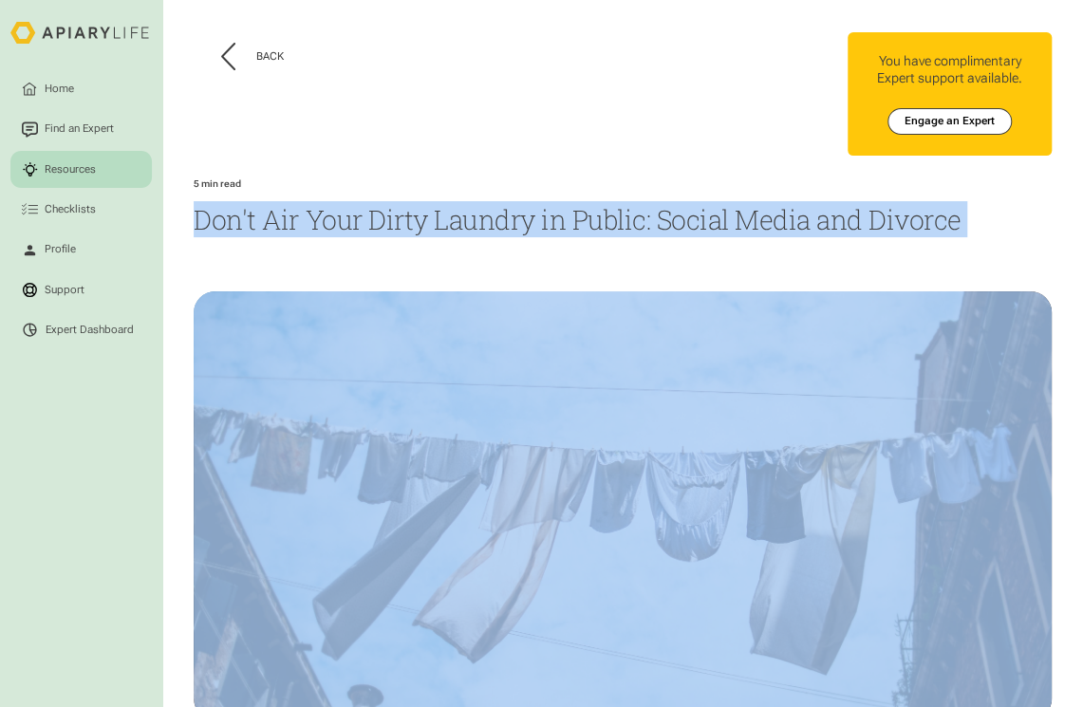
click at [323, 223] on h1 "Don't Air Your Dirty Laundry in Public: Social Media and Divorce" at bounding box center [622, 219] width 857 height 36
copy h1 "Don't Air Your Dirty Laundry in Public: Social Media and Divorce"
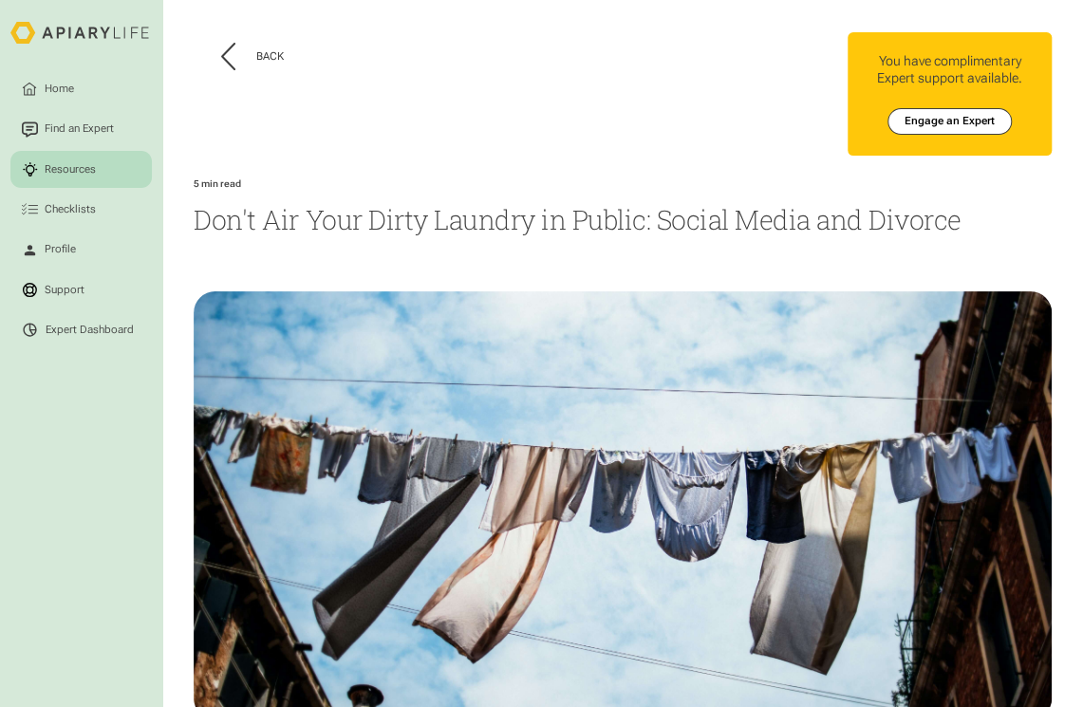
click at [798, 103] on div "Home Find an Expert Resources Checklists You have complimentary Expert support …" at bounding box center [839, 93] width 426 height 123
click at [867, 275] on div "Back Home Find an Expert Resources Checklists You have complimentary Expert sup…" at bounding box center [622, 401] width 857 height 803
click at [243, 54] on button "Back" at bounding box center [253, 57] width 64 height 28
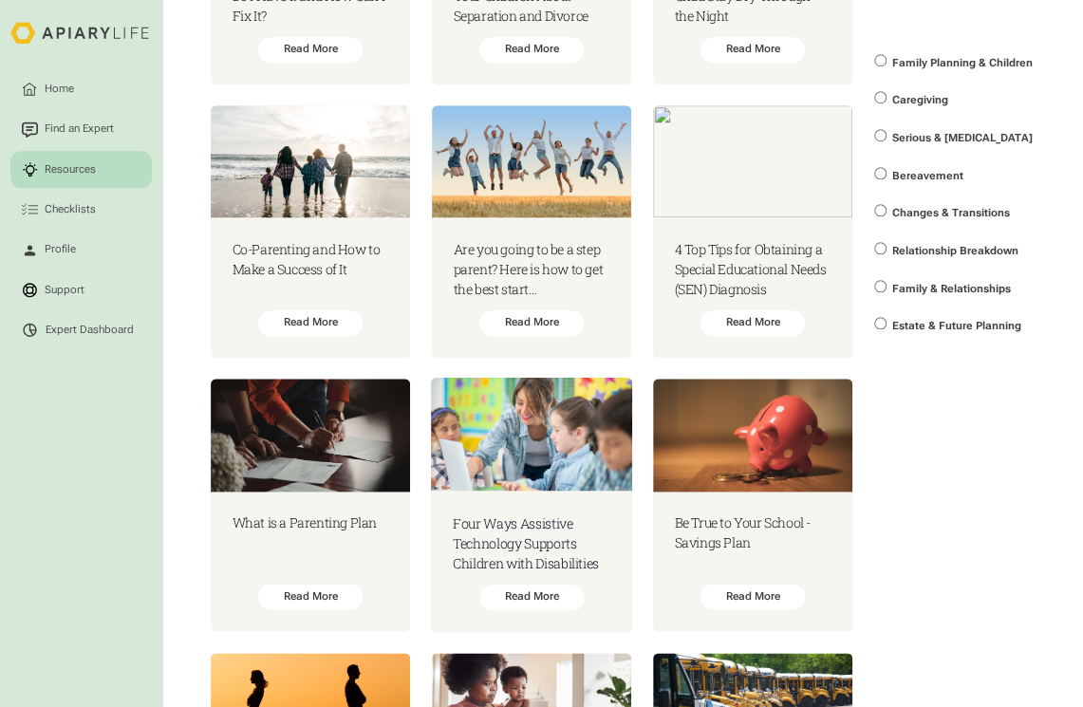
scroll to position [1043, 0]
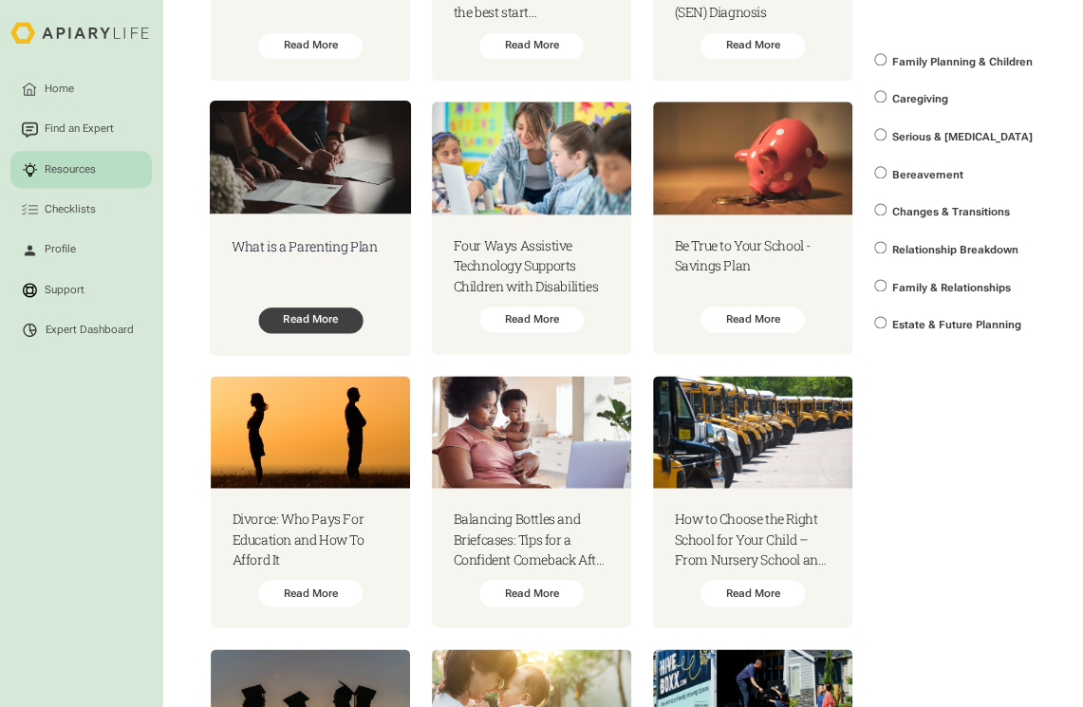
click at [298, 331] on div "Read More" at bounding box center [310, 321] width 104 height 27
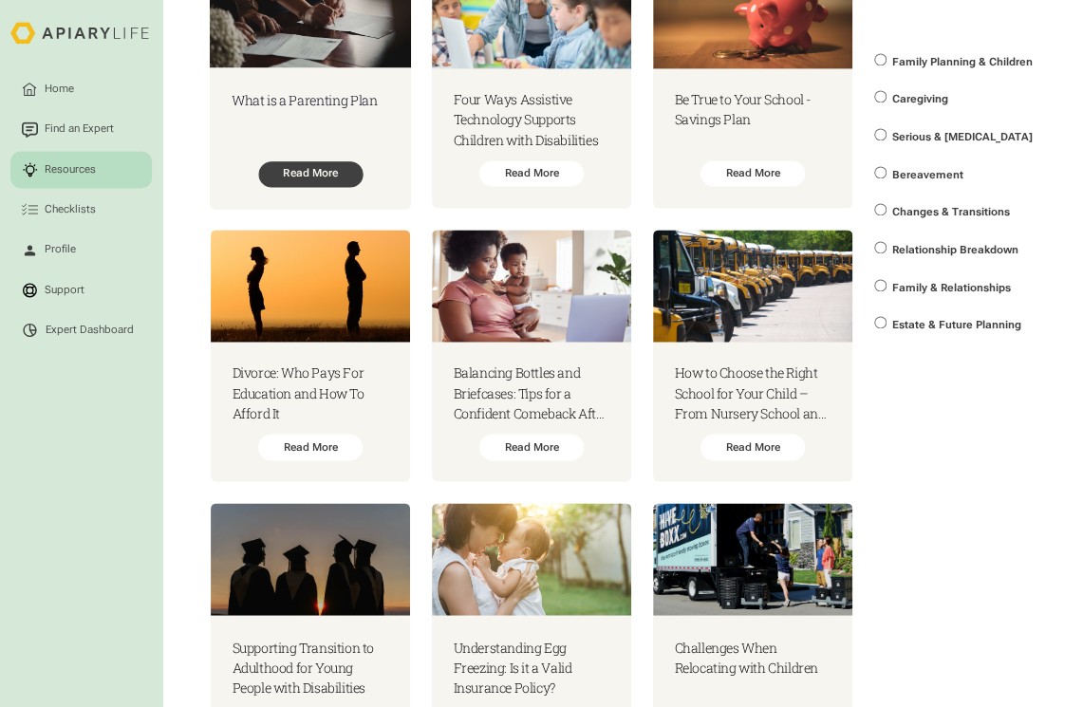
scroll to position [1231, 0]
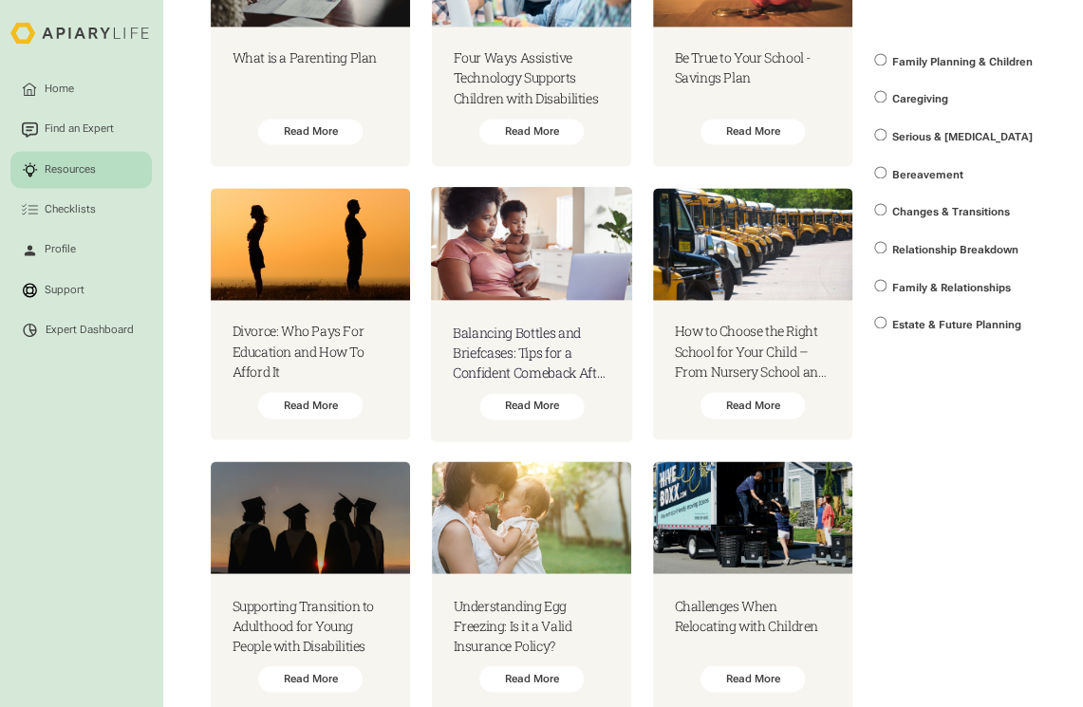
click at [553, 347] on h3 "Balancing Bottles and Briefcases: Tips for a Confident Comeback After Maternity…" at bounding box center [532, 352] width 159 height 61
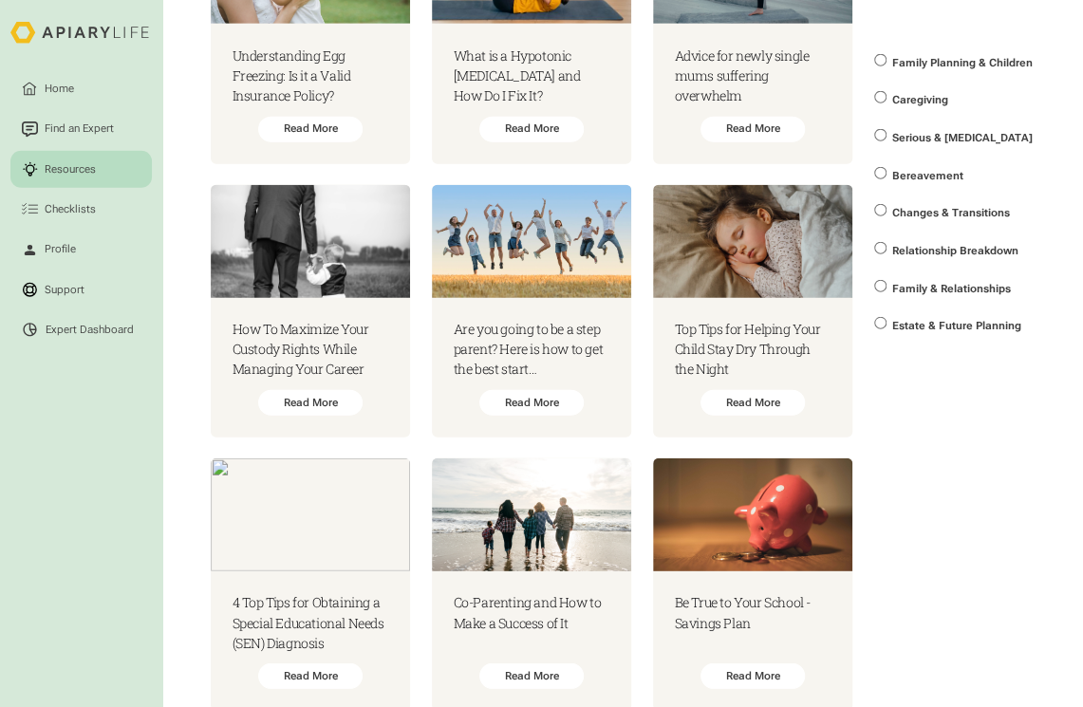
scroll to position [2055, 0]
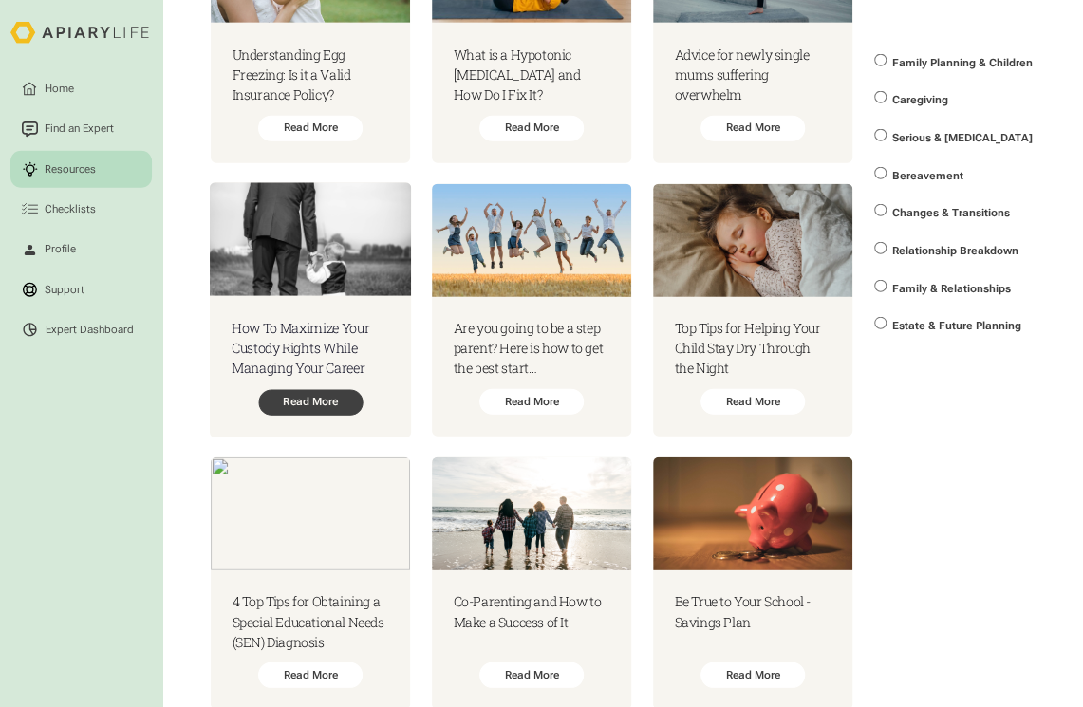
click at [315, 404] on div "Read More" at bounding box center [310, 403] width 104 height 27
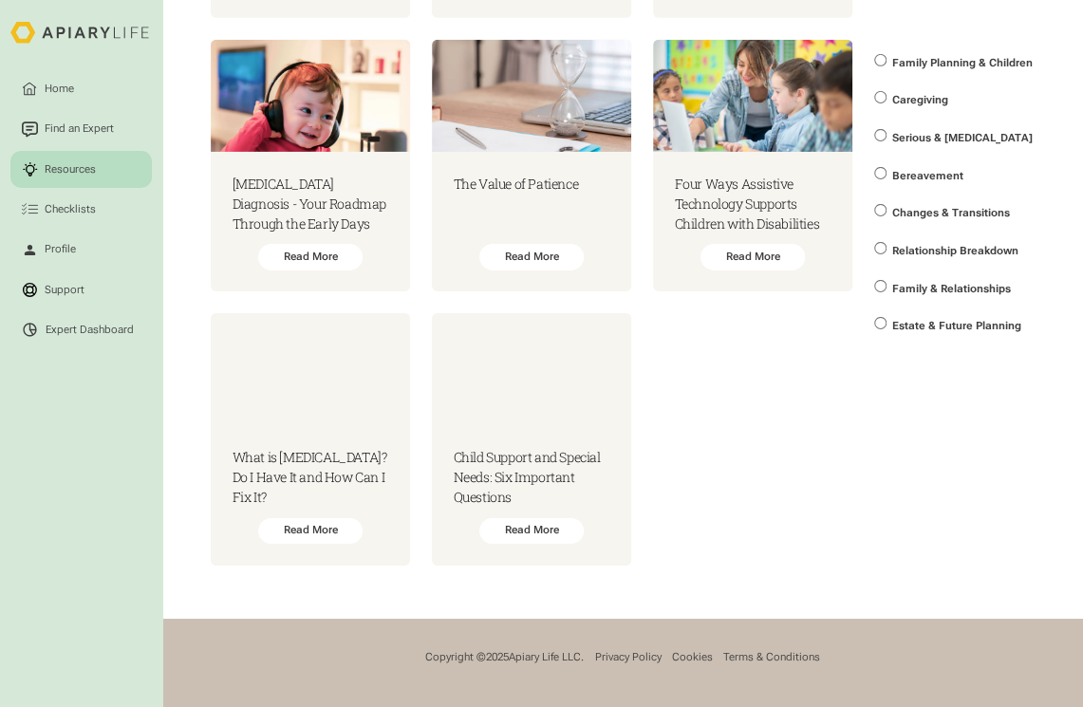
scroll to position [2755, 0]
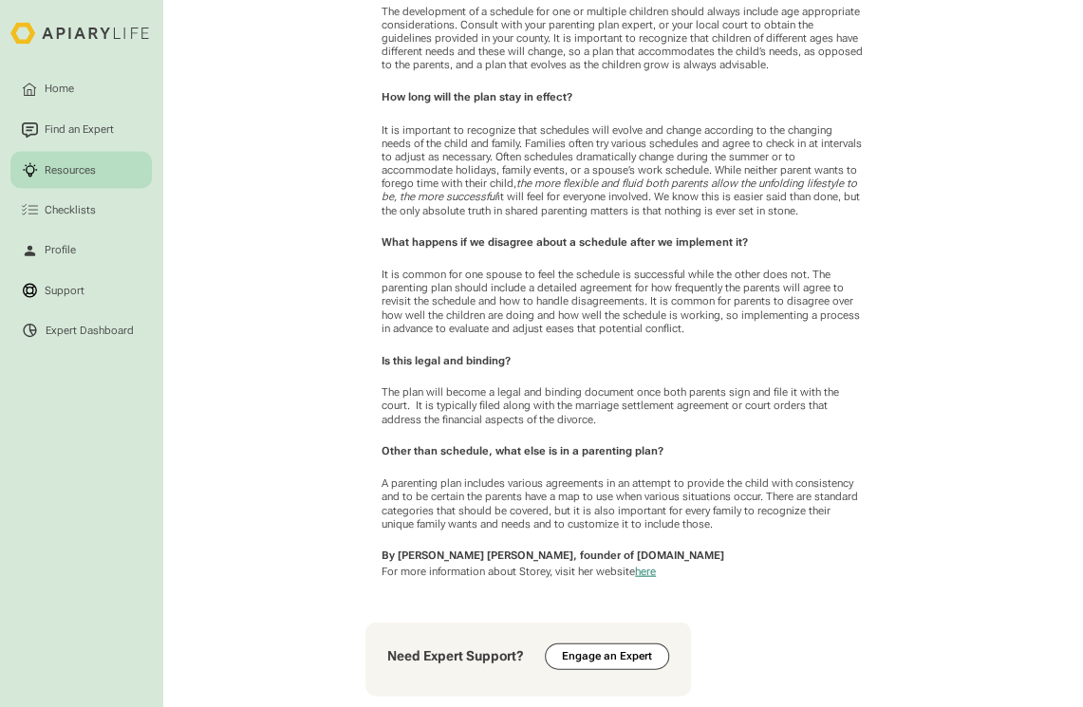
scroll to position [1519, 0]
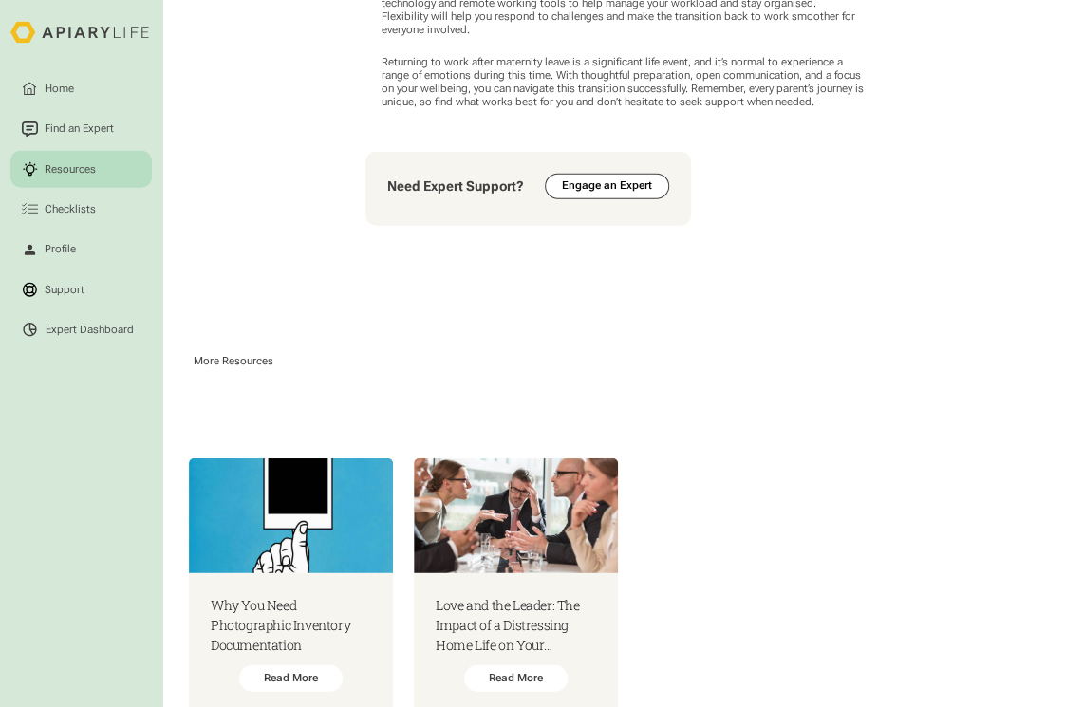
scroll to position [1946, 0]
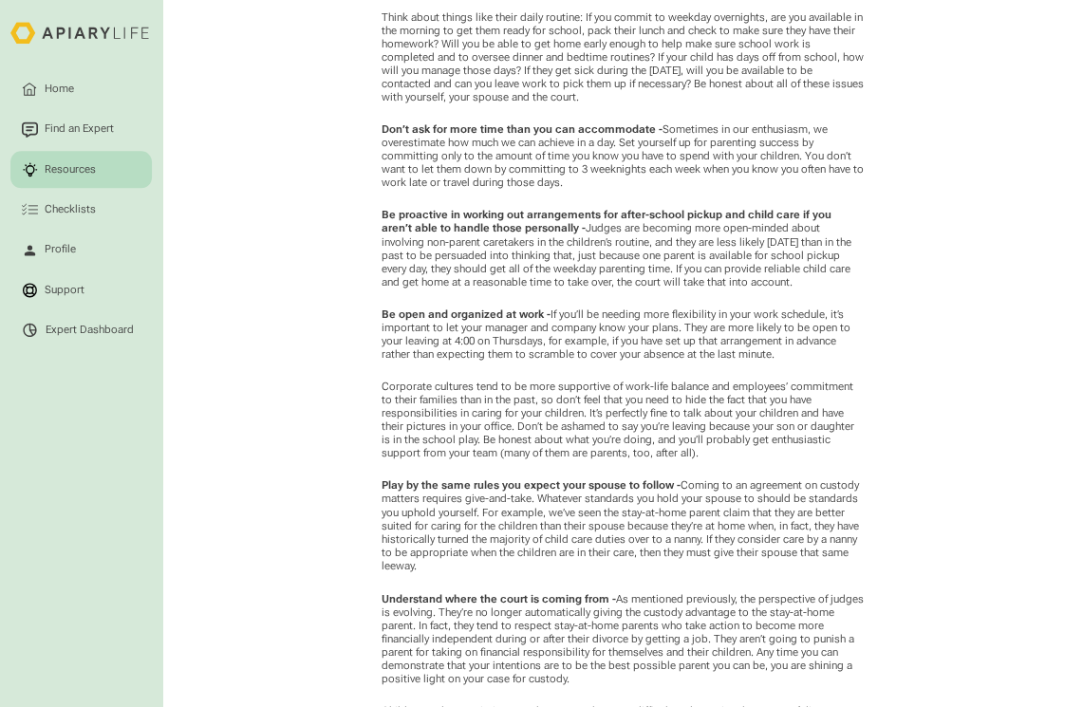
scroll to position [1261, 0]
